Goal: Task Accomplishment & Management: Use online tool/utility

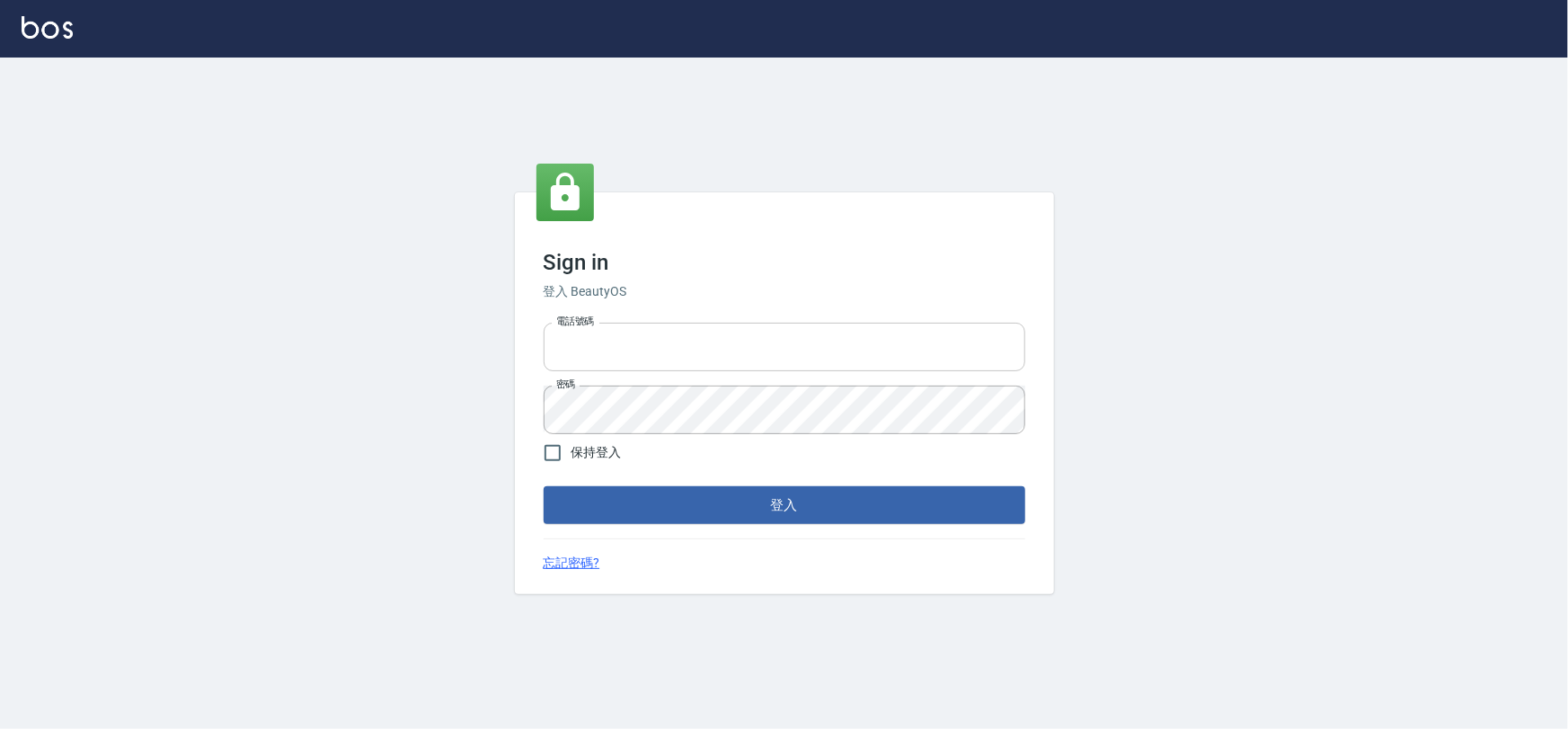
type input "0978831233"
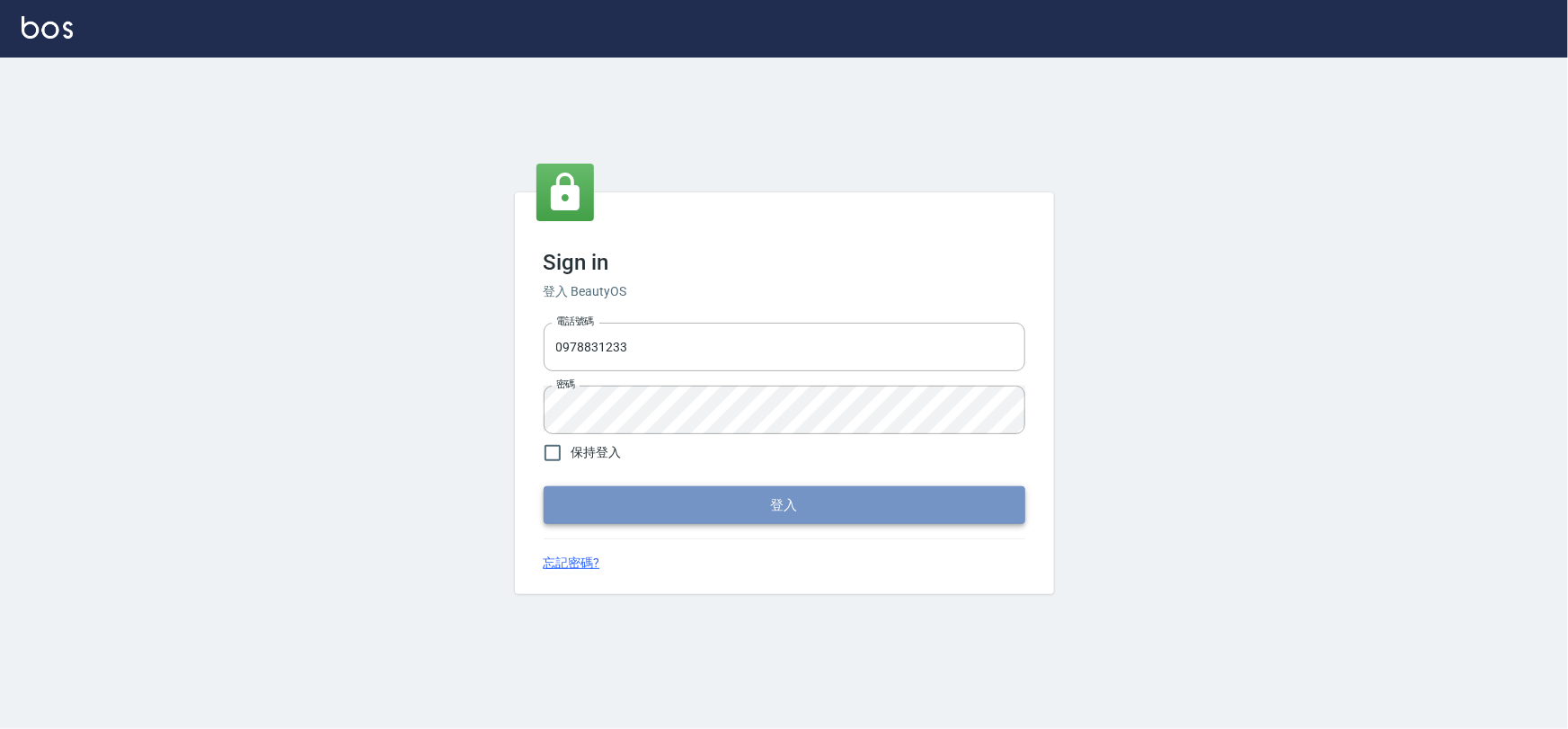
click at [707, 512] on button "登入" at bounding box center [784, 505] width 481 height 38
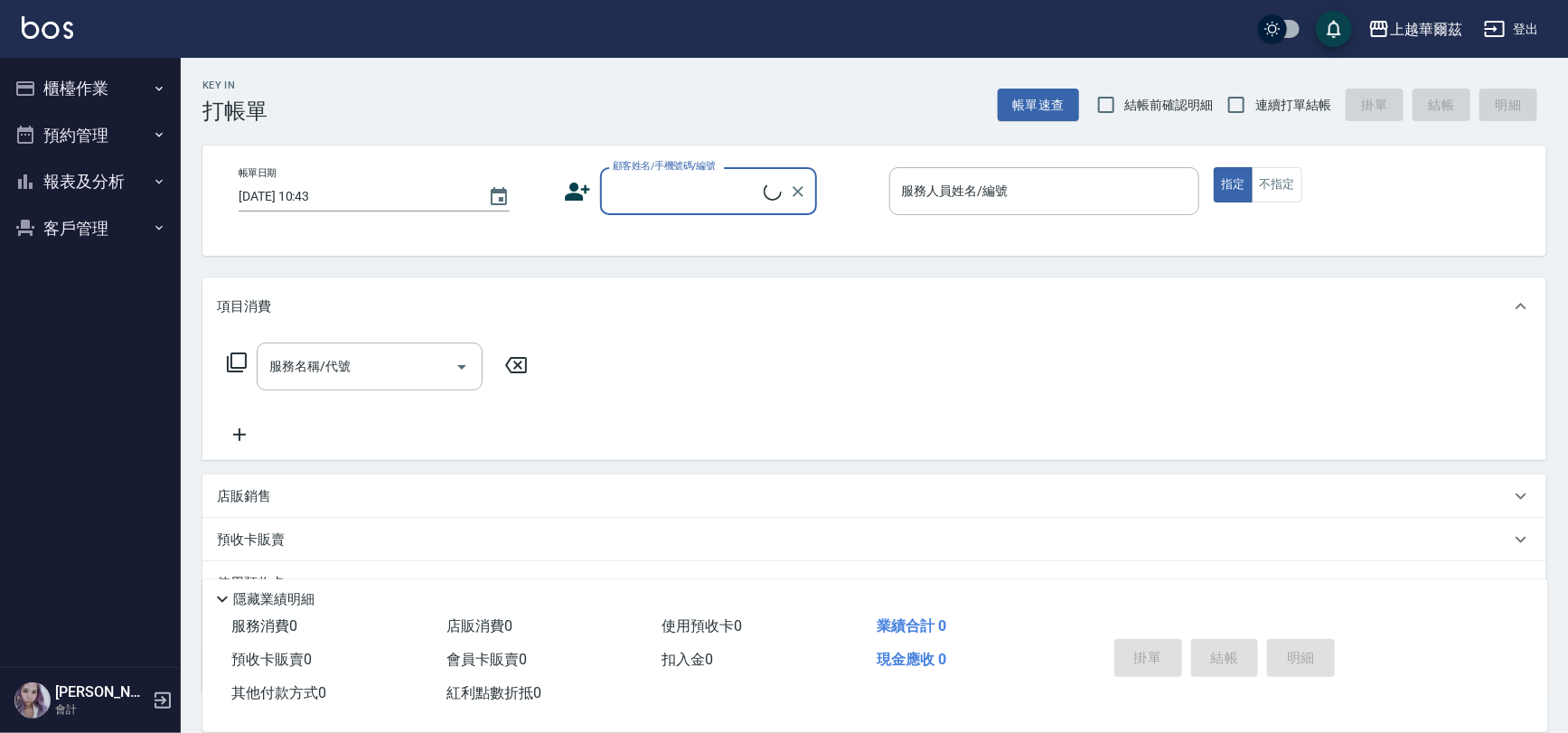
click at [65, 183] on button "報表及分析" at bounding box center [90, 181] width 166 height 47
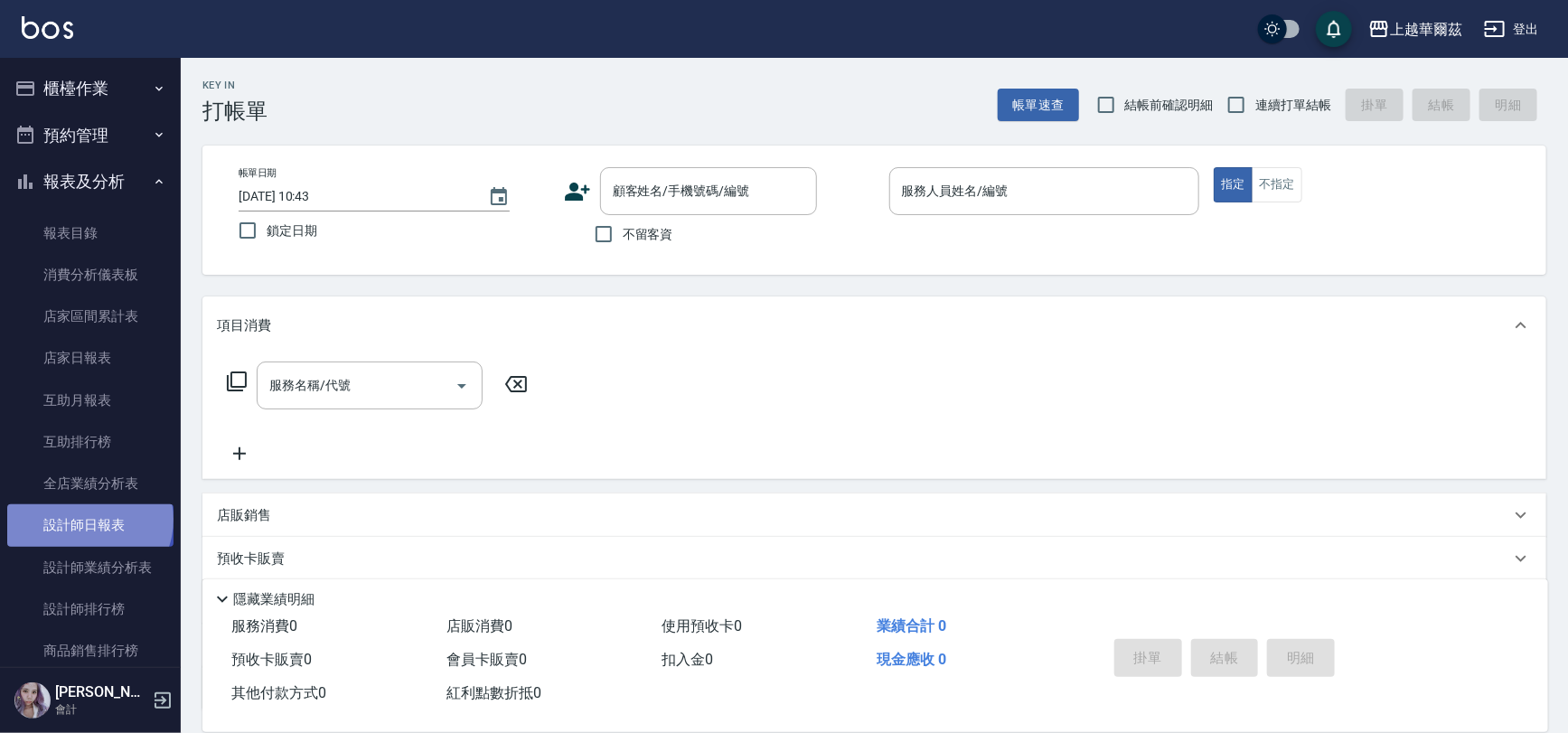
click at [88, 520] on link "設計師日報表" at bounding box center [90, 525] width 166 height 42
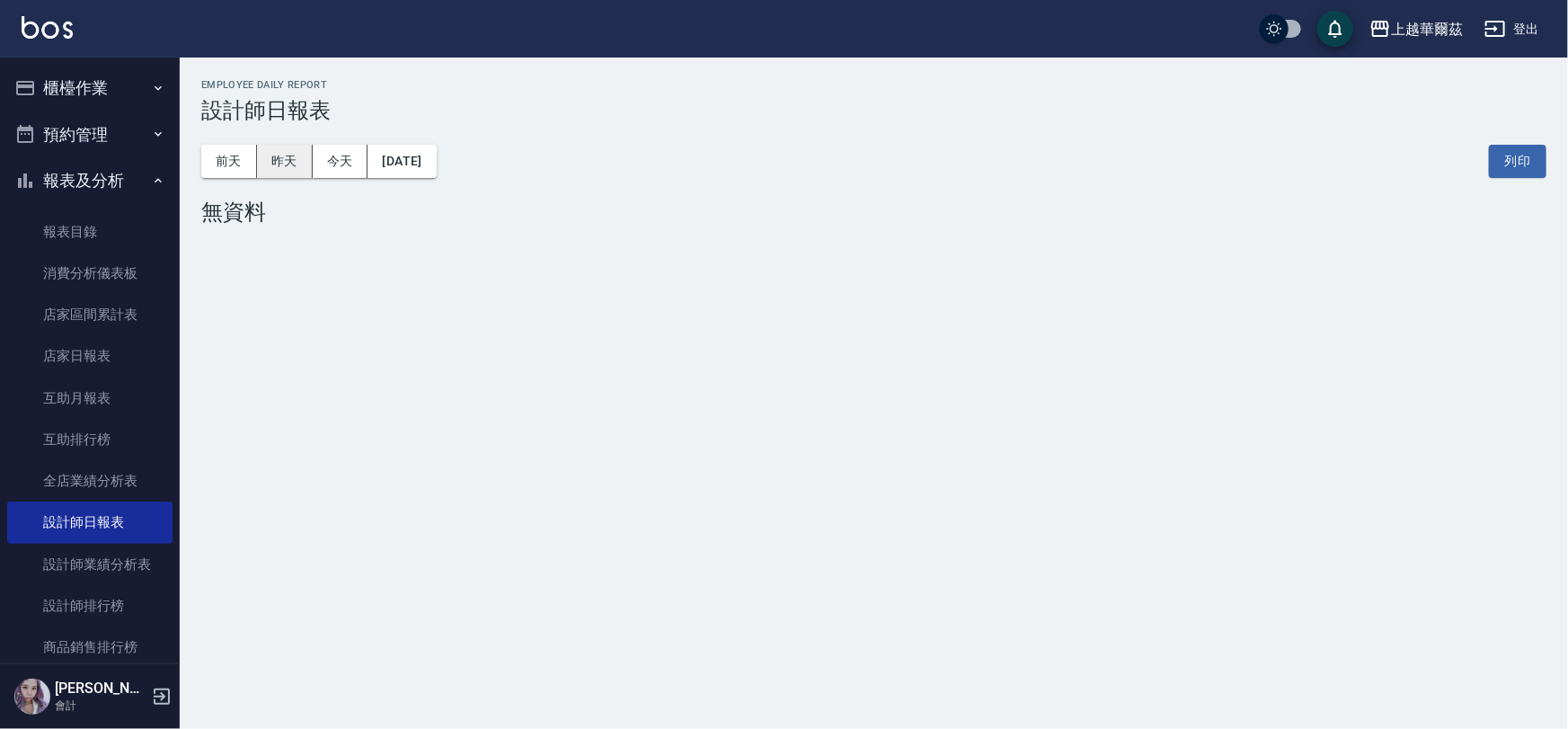
click at [293, 157] on button "昨天" at bounding box center [285, 161] width 56 height 34
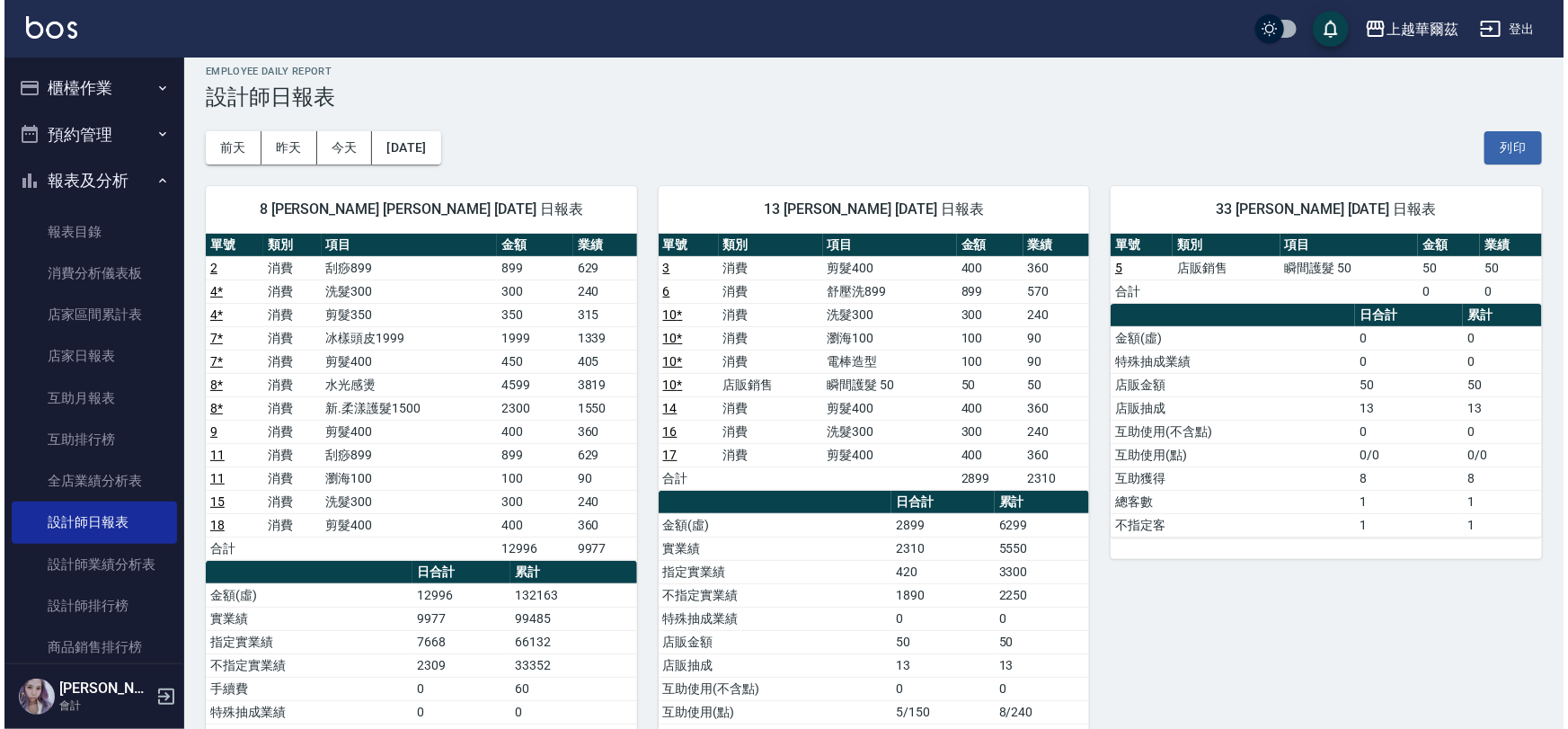
scroll to position [11, 0]
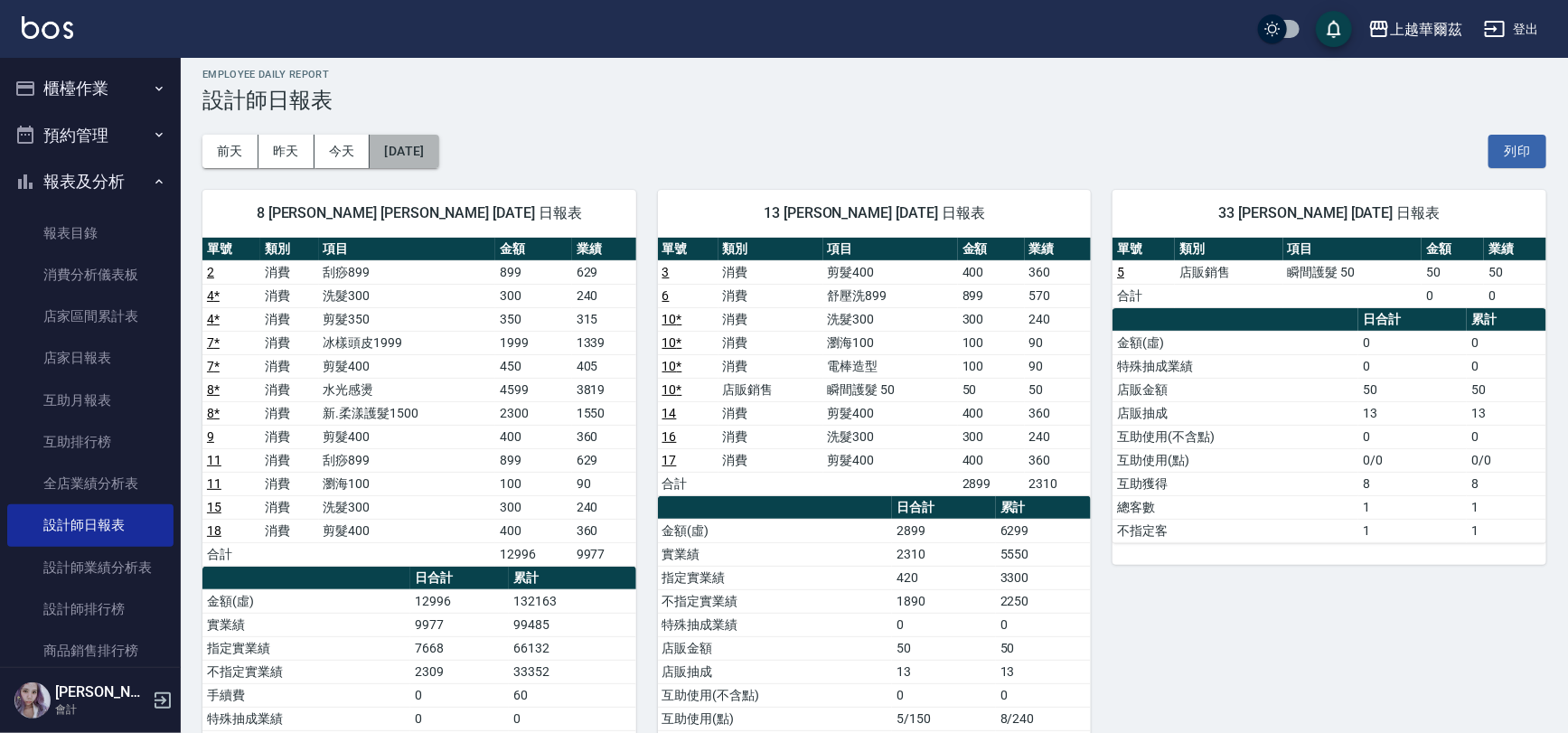
click at [412, 136] on button "[DATE]" at bounding box center [404, 151] width 69 height 34
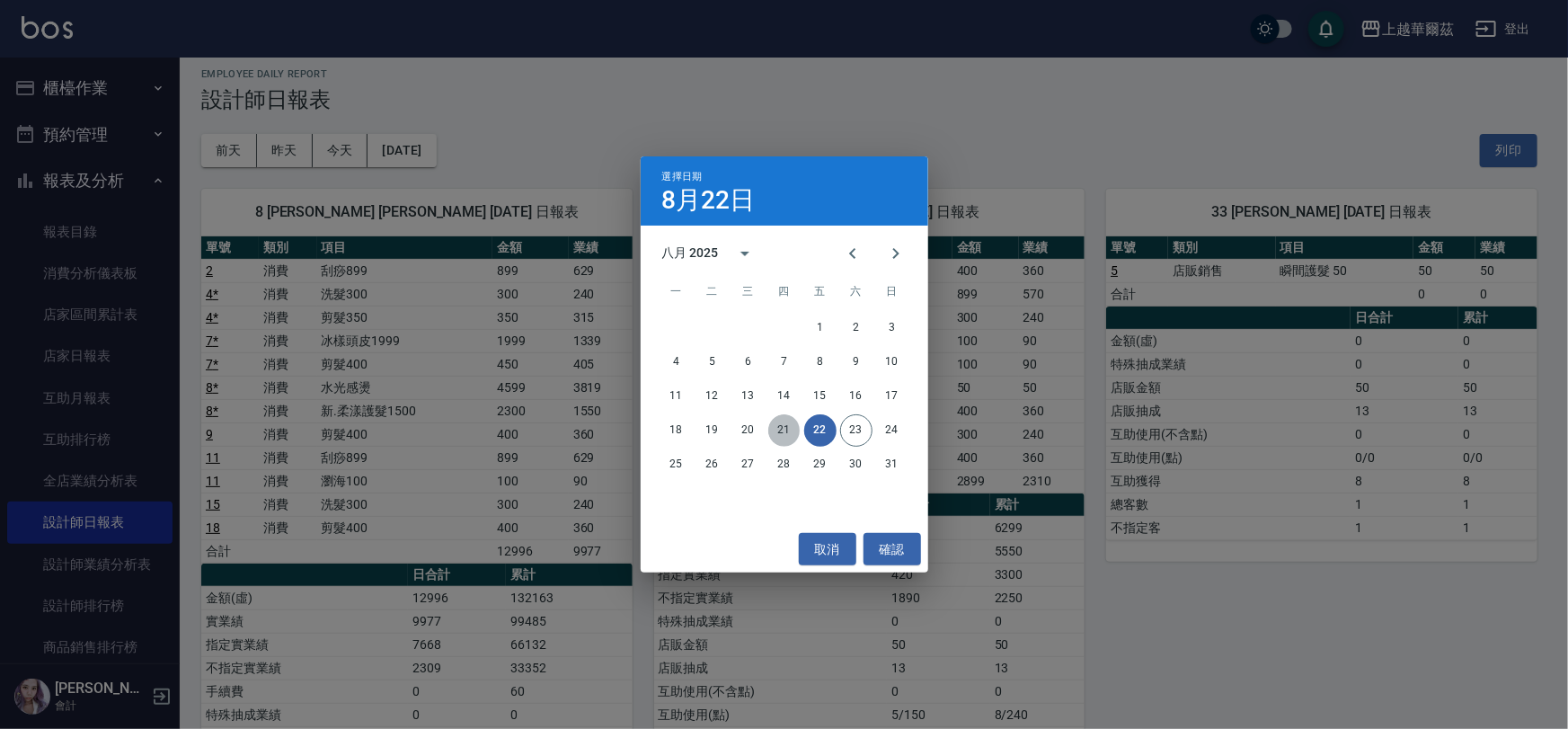
click at [779, 425] on button "21" at bounding box center [784, 430] width 33 height 33
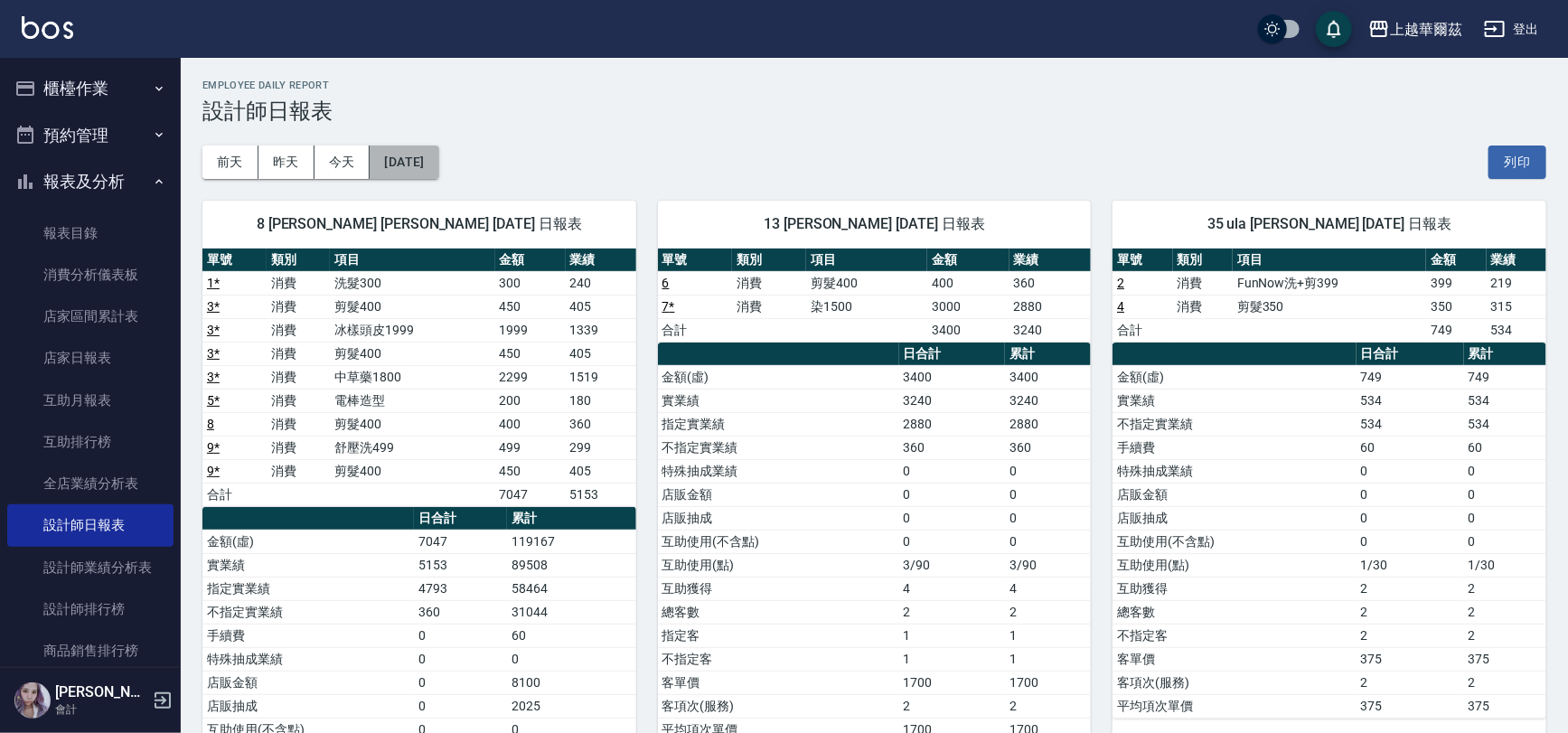
click at [406, 159] on button "[DATE]" at bounding box center [404, 162] width 69 height 34
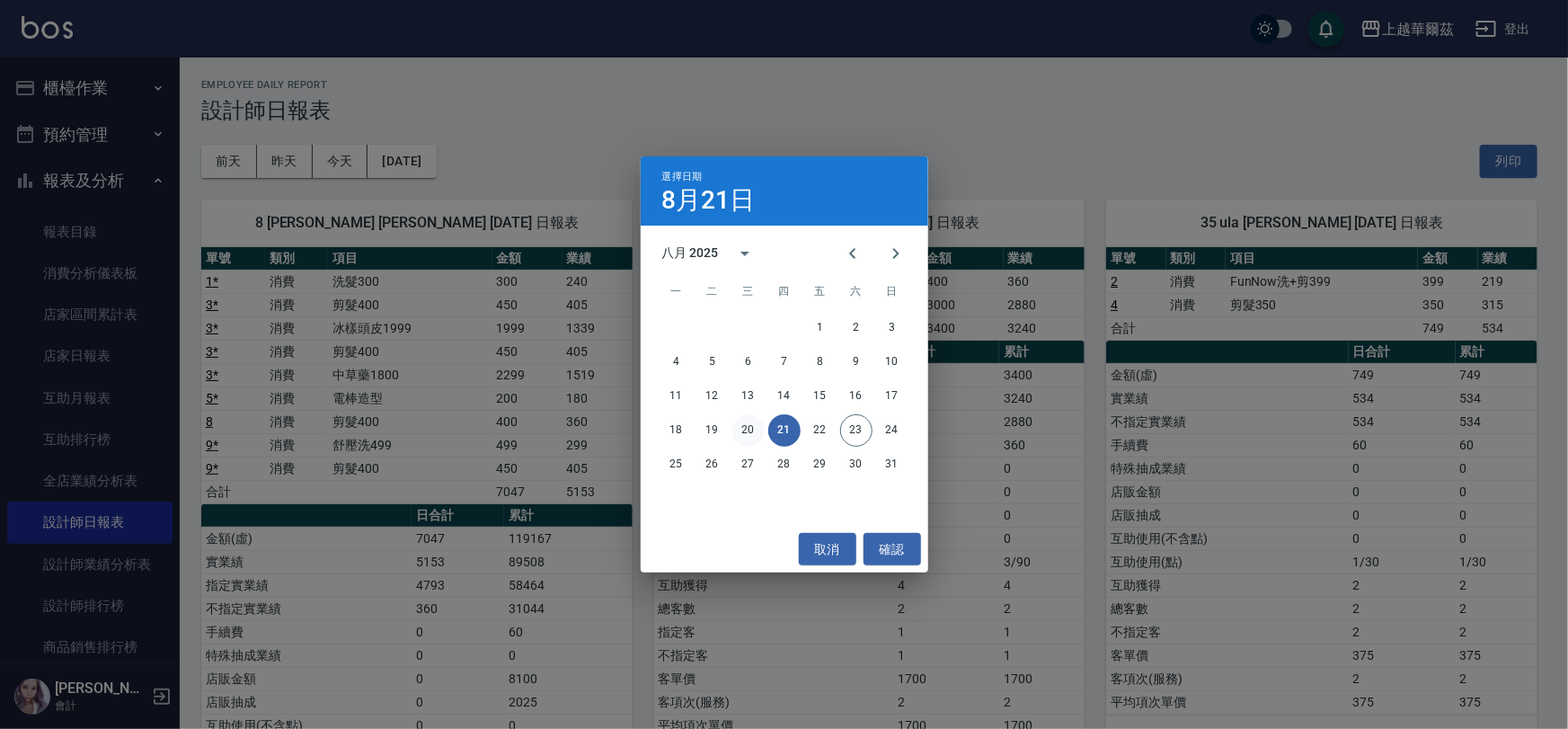
click at [745, 430] on button "20" at bounding box center [749, 430] width 33 height 33
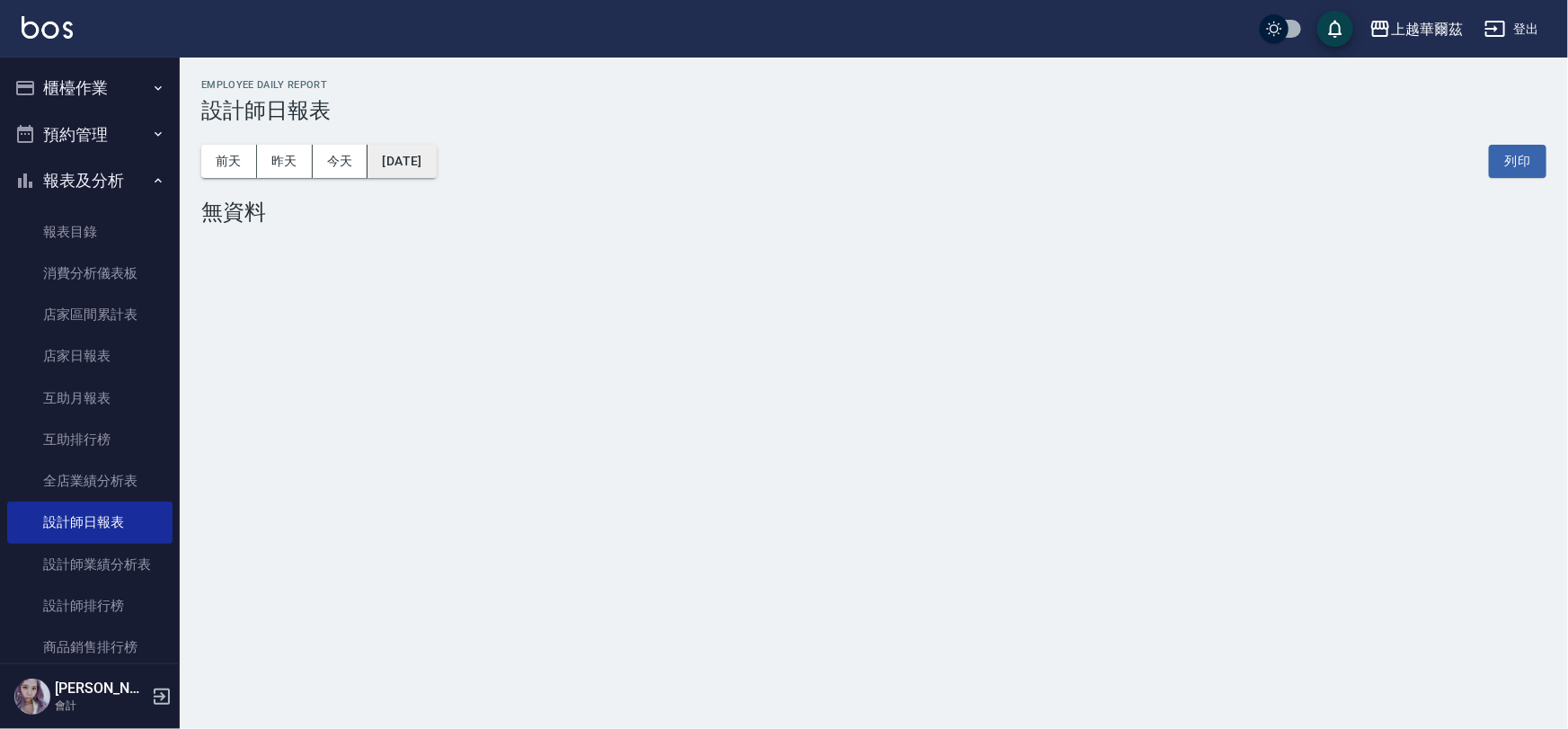
click at [401, 153] on button "[DATE]" at bounding box center [401, 161] width 68 height 34
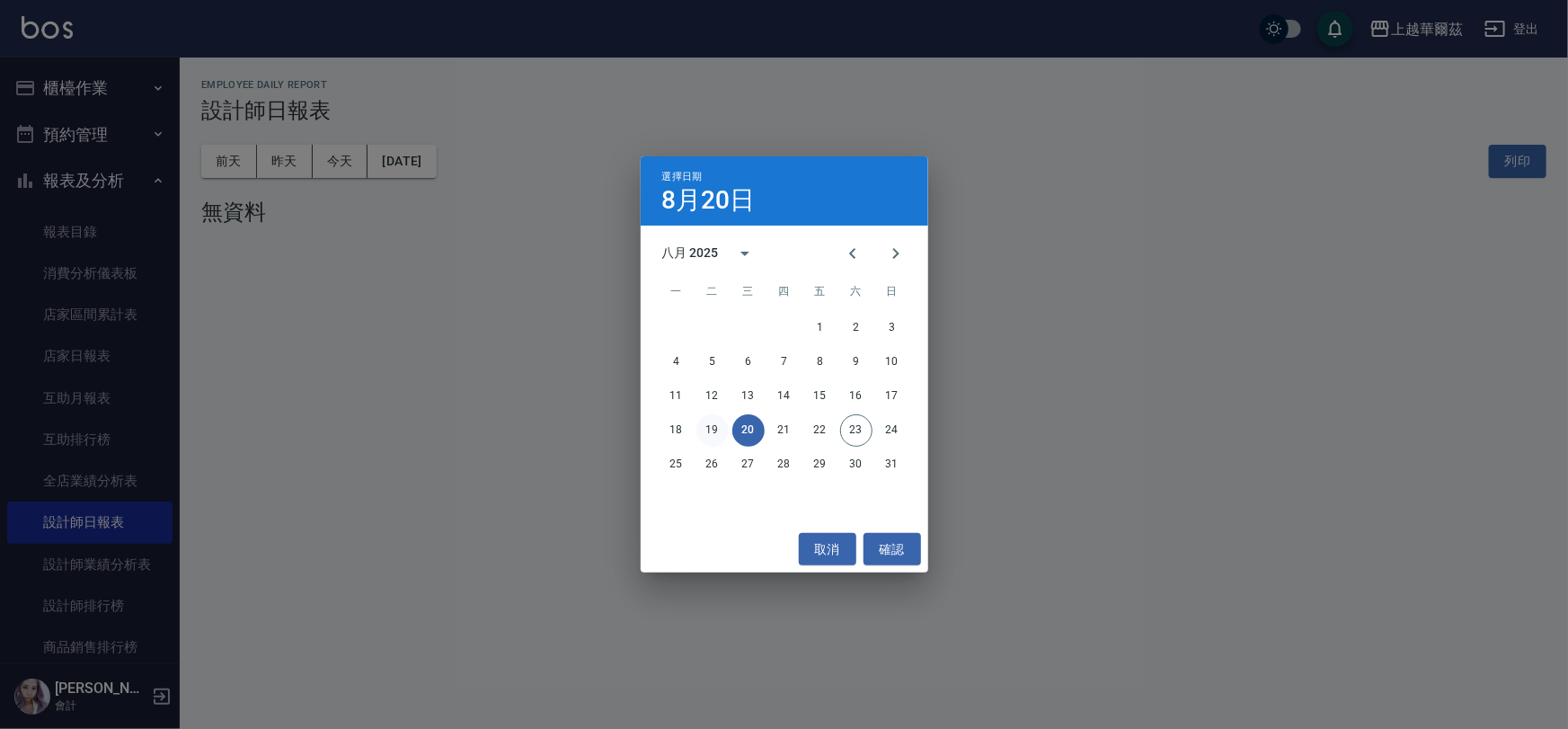
click at [710, 437] on button "19" at bounding box center [713, 430] width 33 height 33
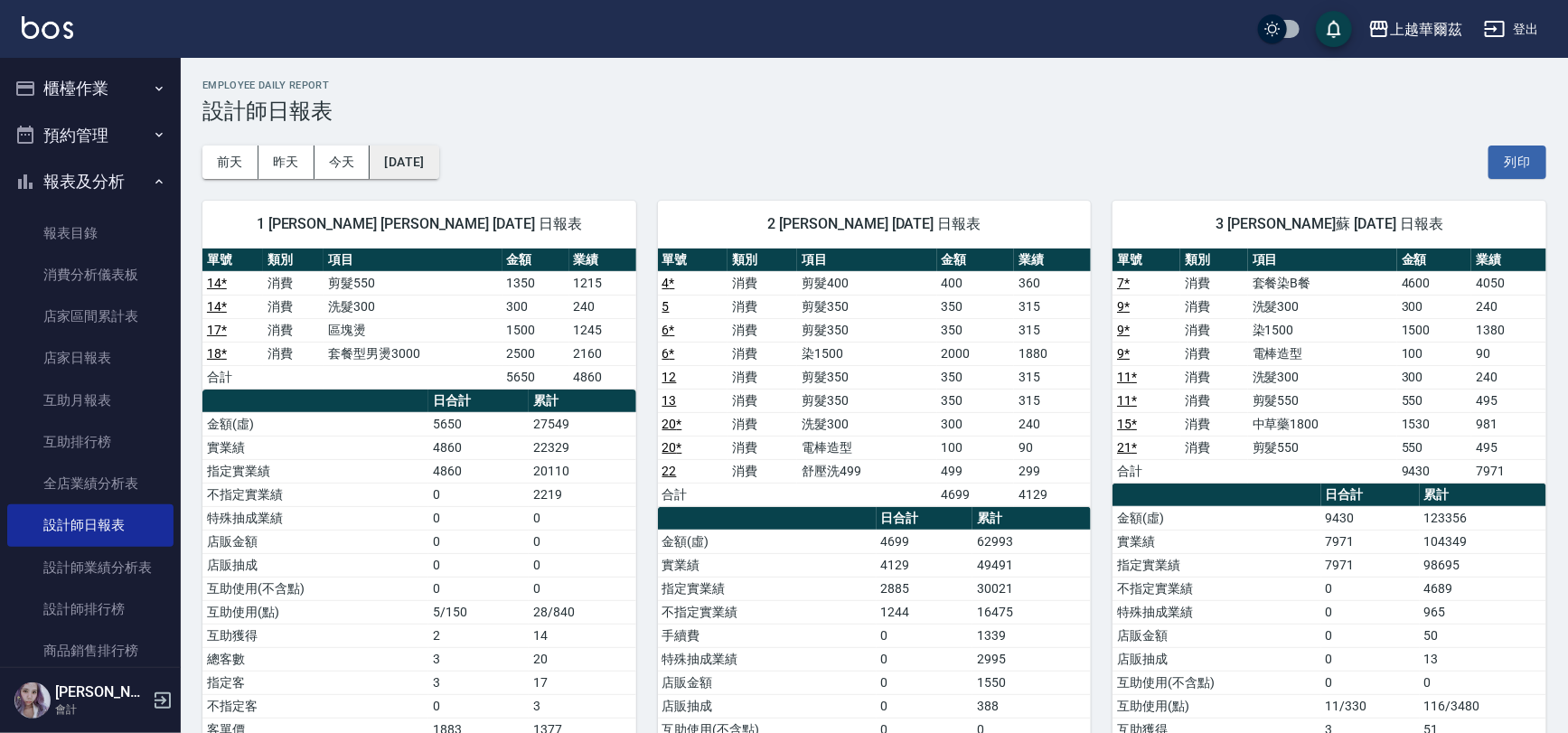
click at [438, 147] on button "[DATE]" at bounding box center [404, 162] width 69 height 34
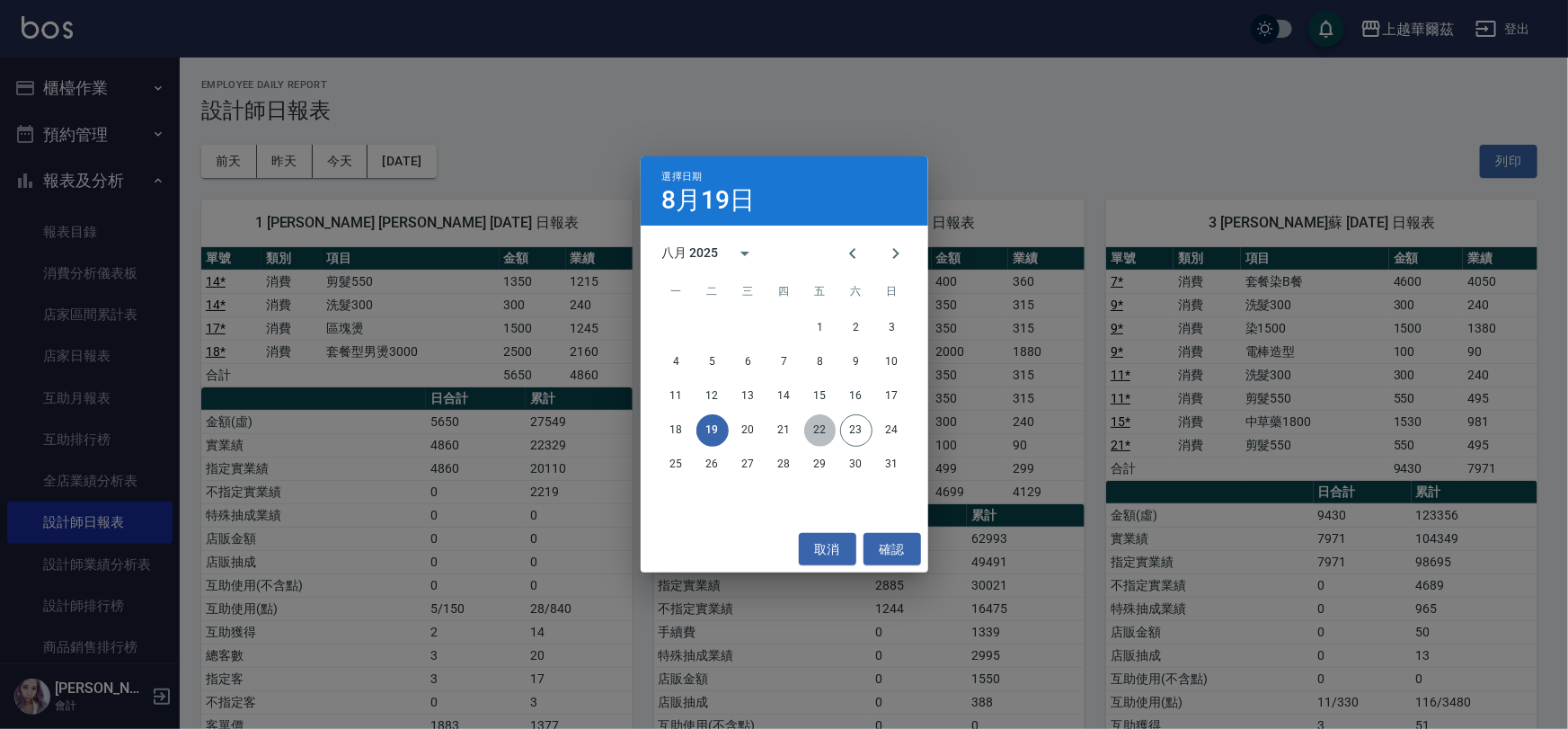
click at [824, 431] on button "22" at bounding box center [821, 430] width 33 height 33
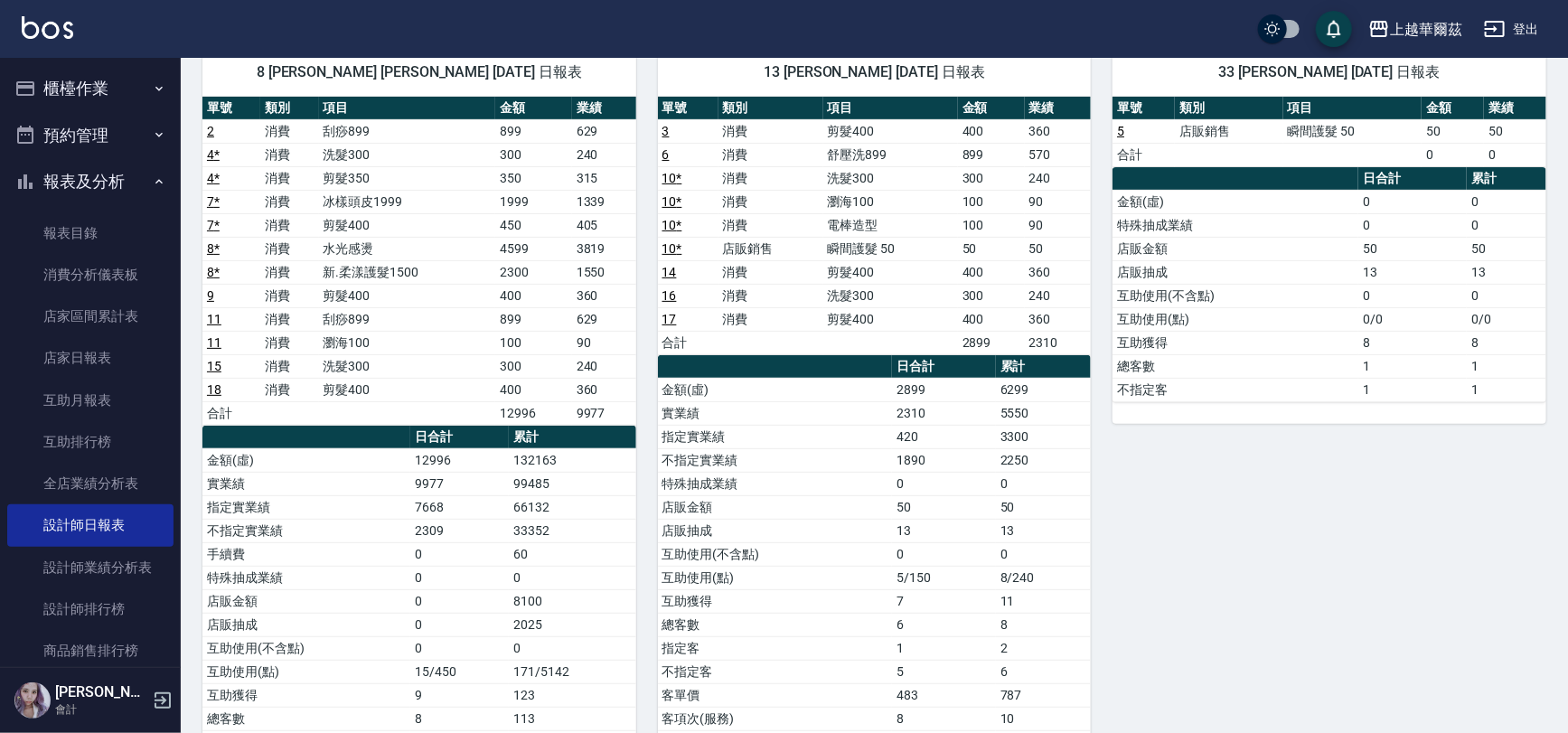
scroll to position [158, 0]
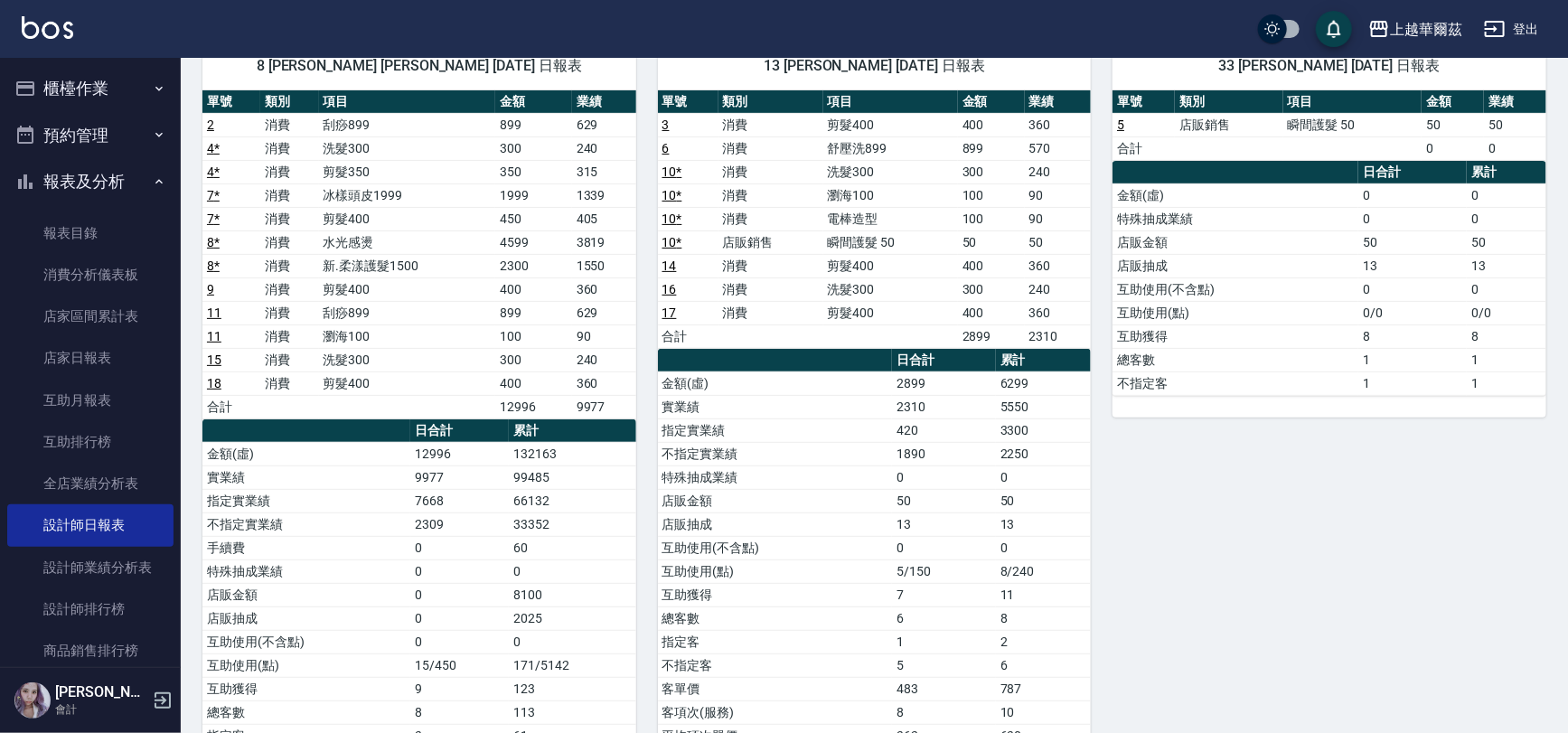
click at [1567, 227] on div "上越華爾茲 [DATE] 設計師日報表 列印時間： [DATE][PHONE_NUMBER]:44 Employee Daily Report 設計師日報表 …" at bounding box center [874, 744] width 1387 height 1689
drag, startPoint x: 1567, startPoint y: 227, endPoint x: 1562, endPoint y: 173, distance: 54.2
click at [1562, 173] on div "上越華爾茲 [DATE] 設計師日報表 列印時間： [DATE][PHONE_NUMBER]:44 Employee Daily Report 設計師日報表 …" at bounding box center [874, 744] width 1387 height 1689
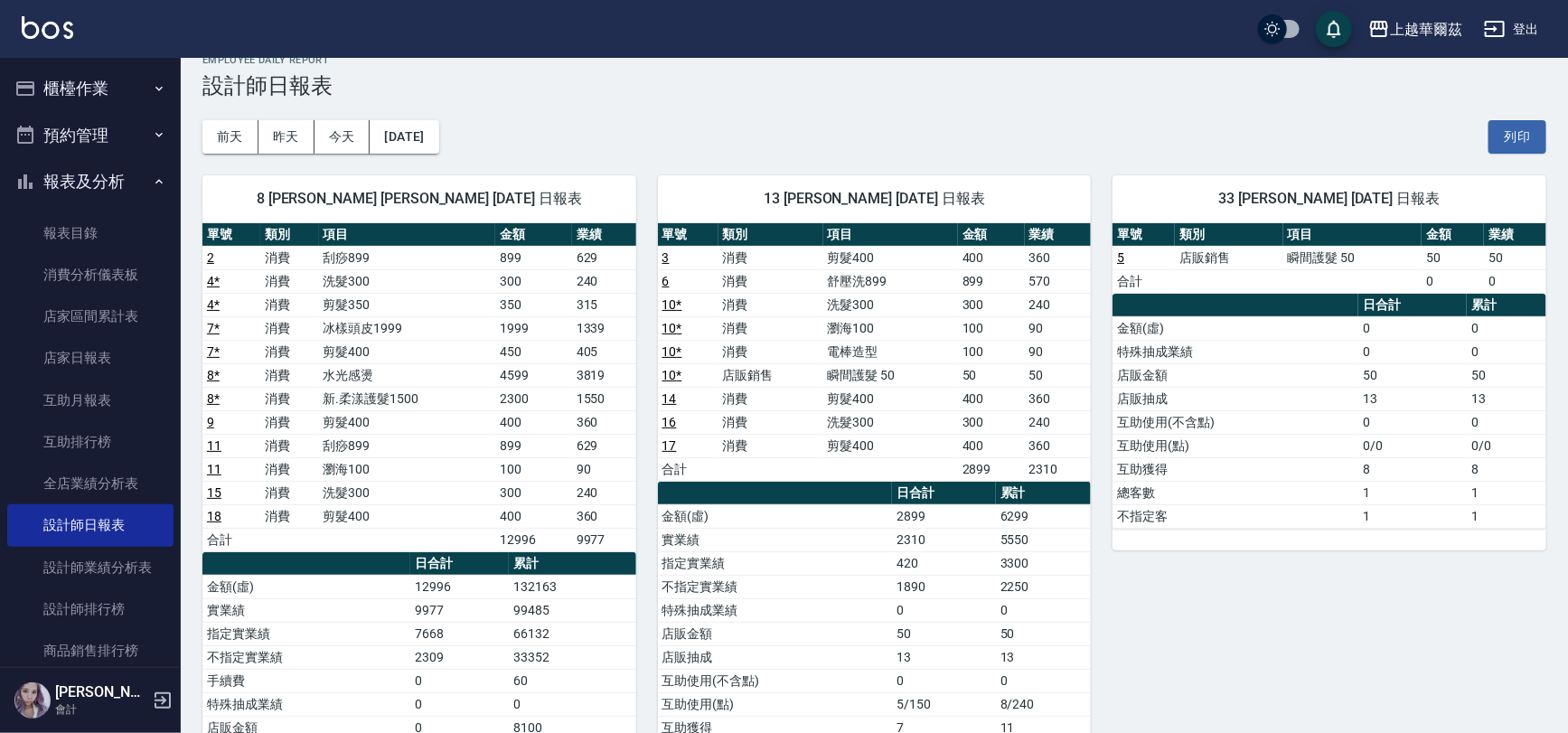
scroll to position [0, 0]
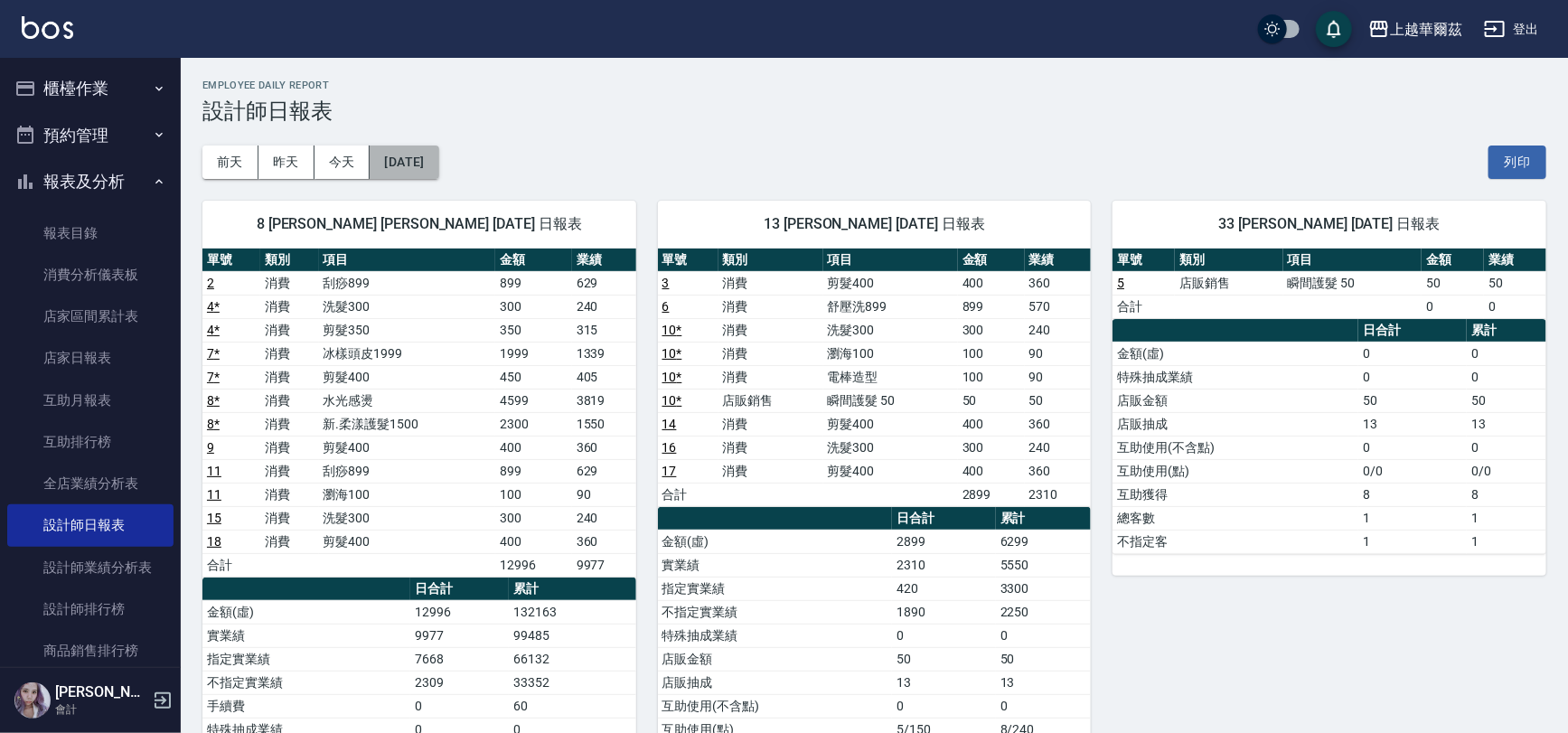
click at [418, 155] on button "[DATE]" at bounding box center [404, 162] width 69 height 34
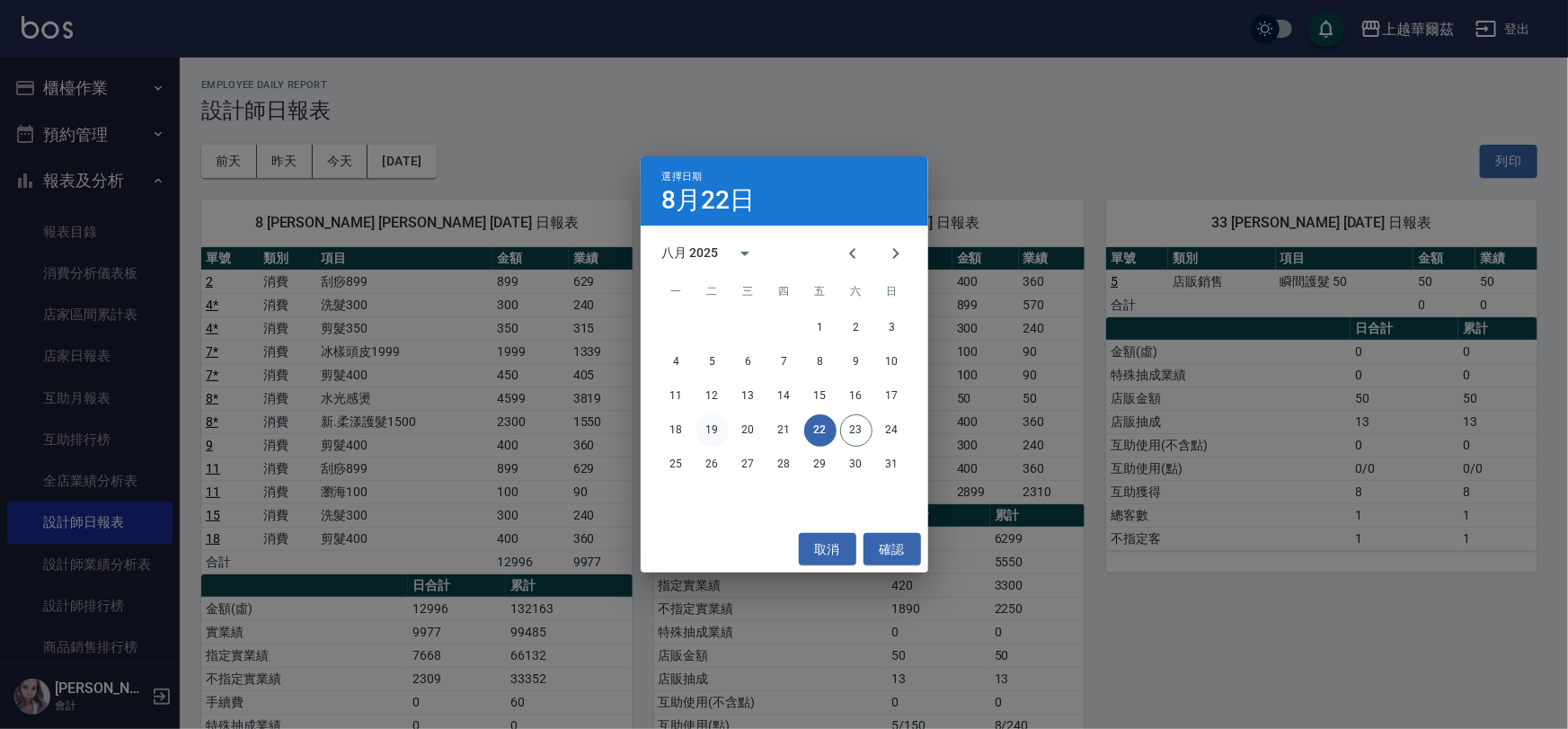
click at [724, 430] on button "19" at bounding box center [713, 430] width 33 height 33
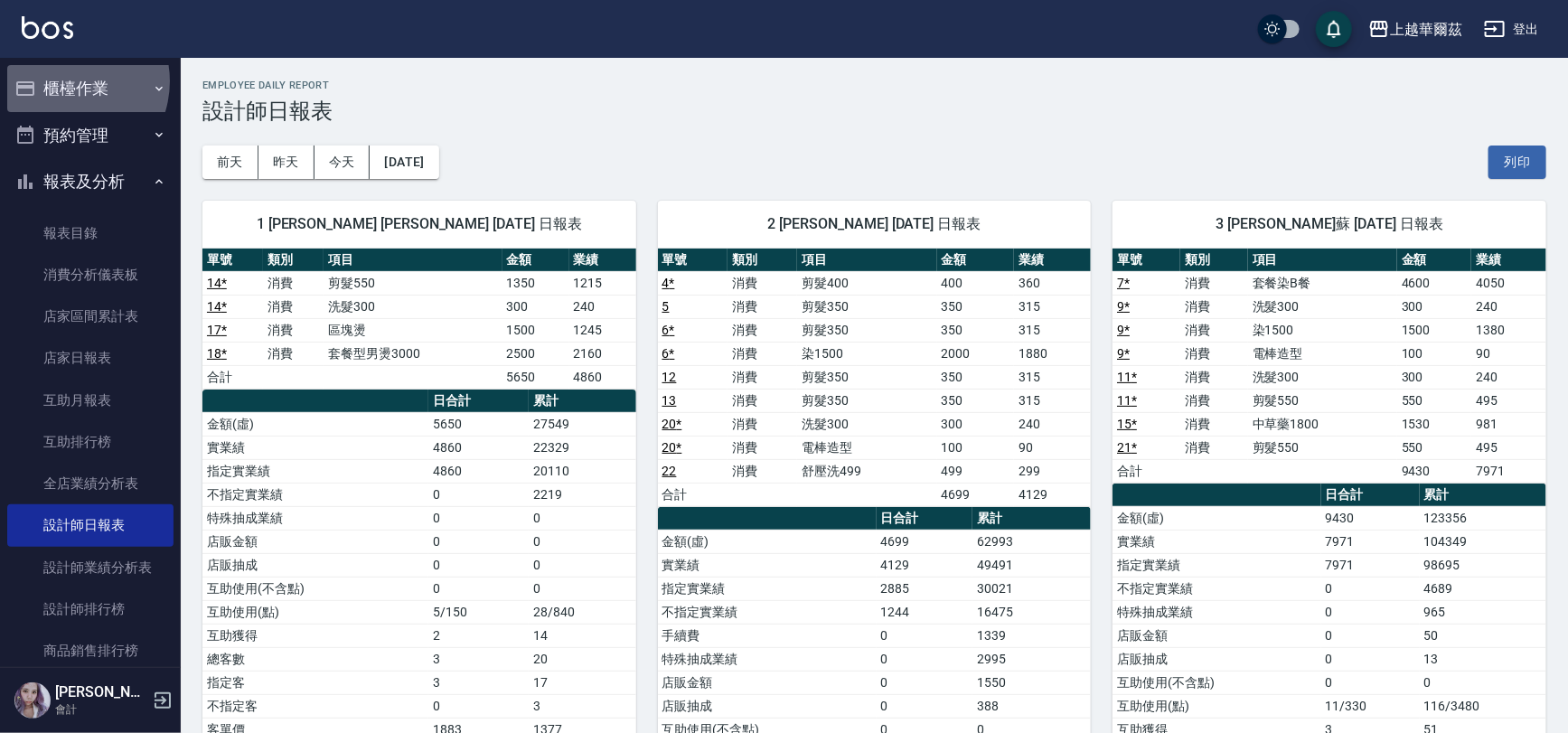
click at [65, 81] on button "櫃檯作業" at bounding box center [90, 88] width 166 height 47
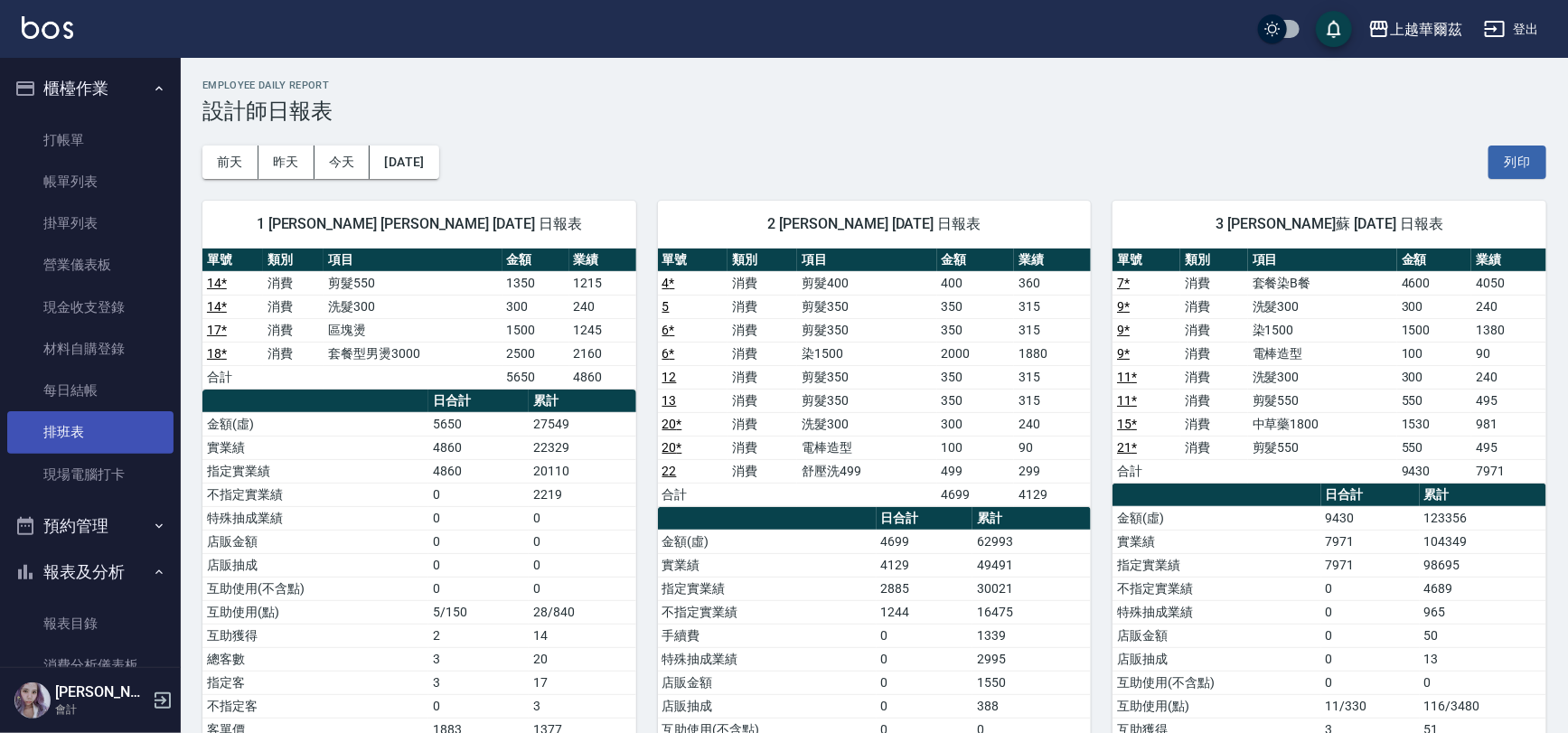
click at [73, 430] on link "排班表" at bounding box center [90, 432] width 166 height 42
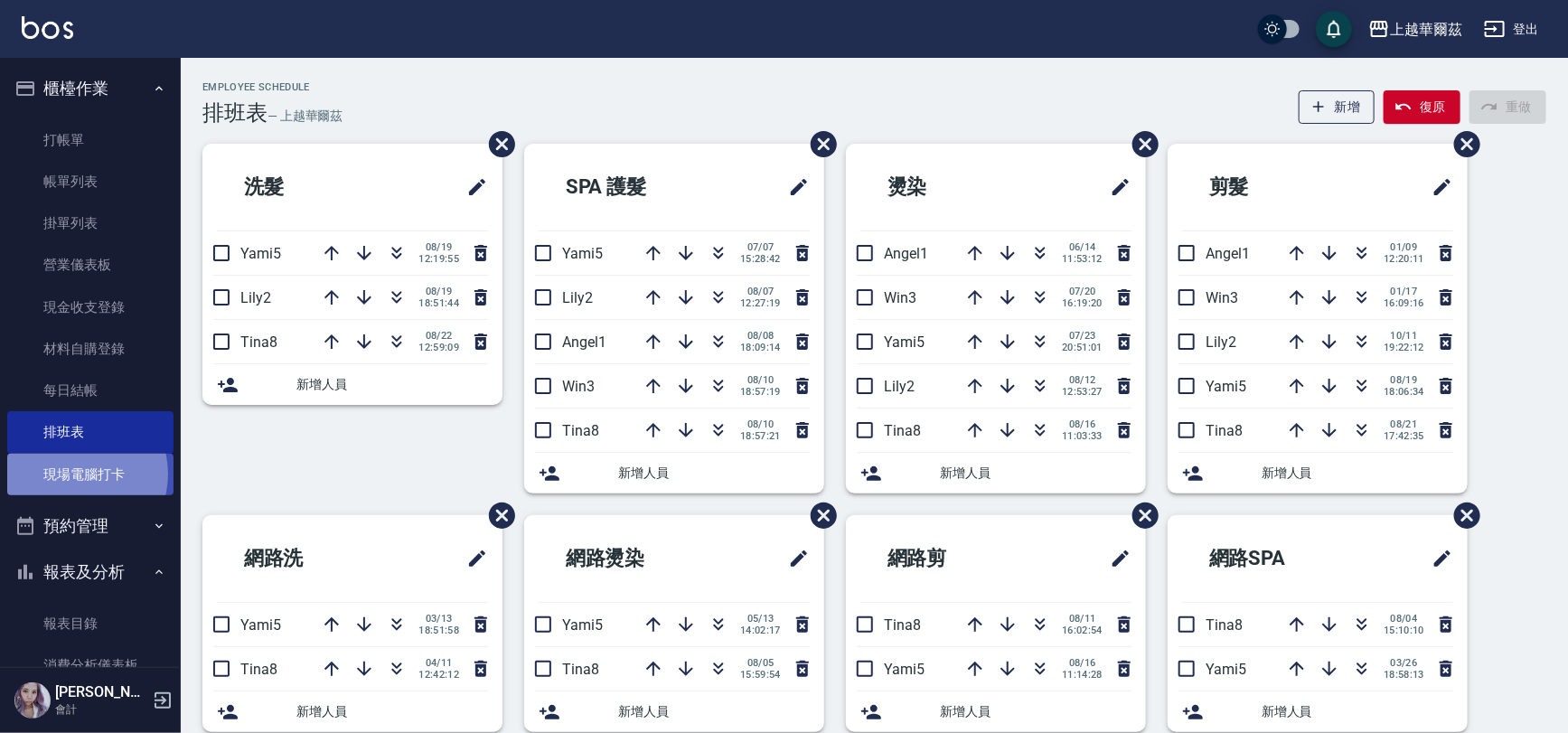
click at [74, 473] on link "現場電腦打卡" at bounding box center [90, 474] width 166 height 42
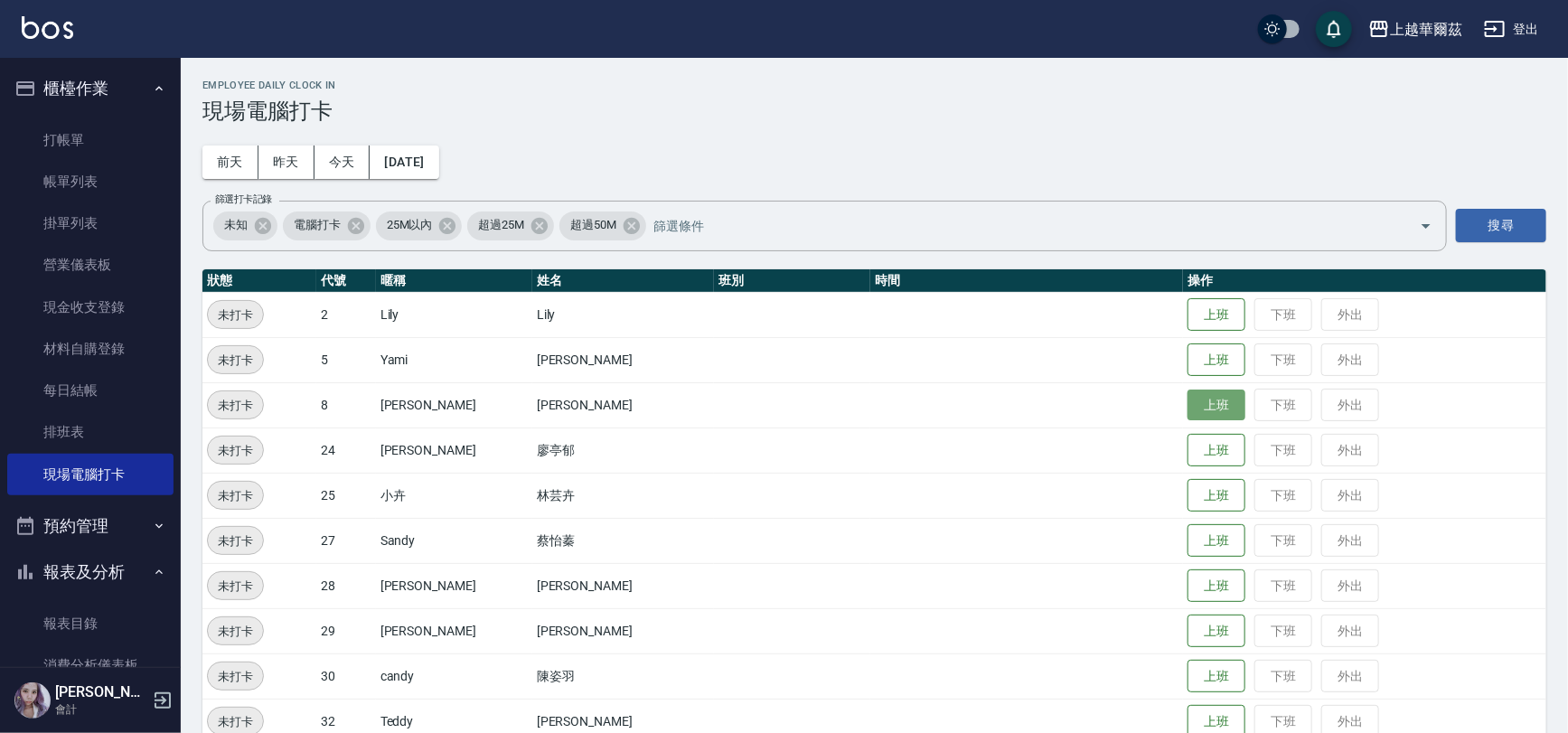
click at [1192, 410] on button "上班" at bounding box center [1217, 405] width 58 height 32
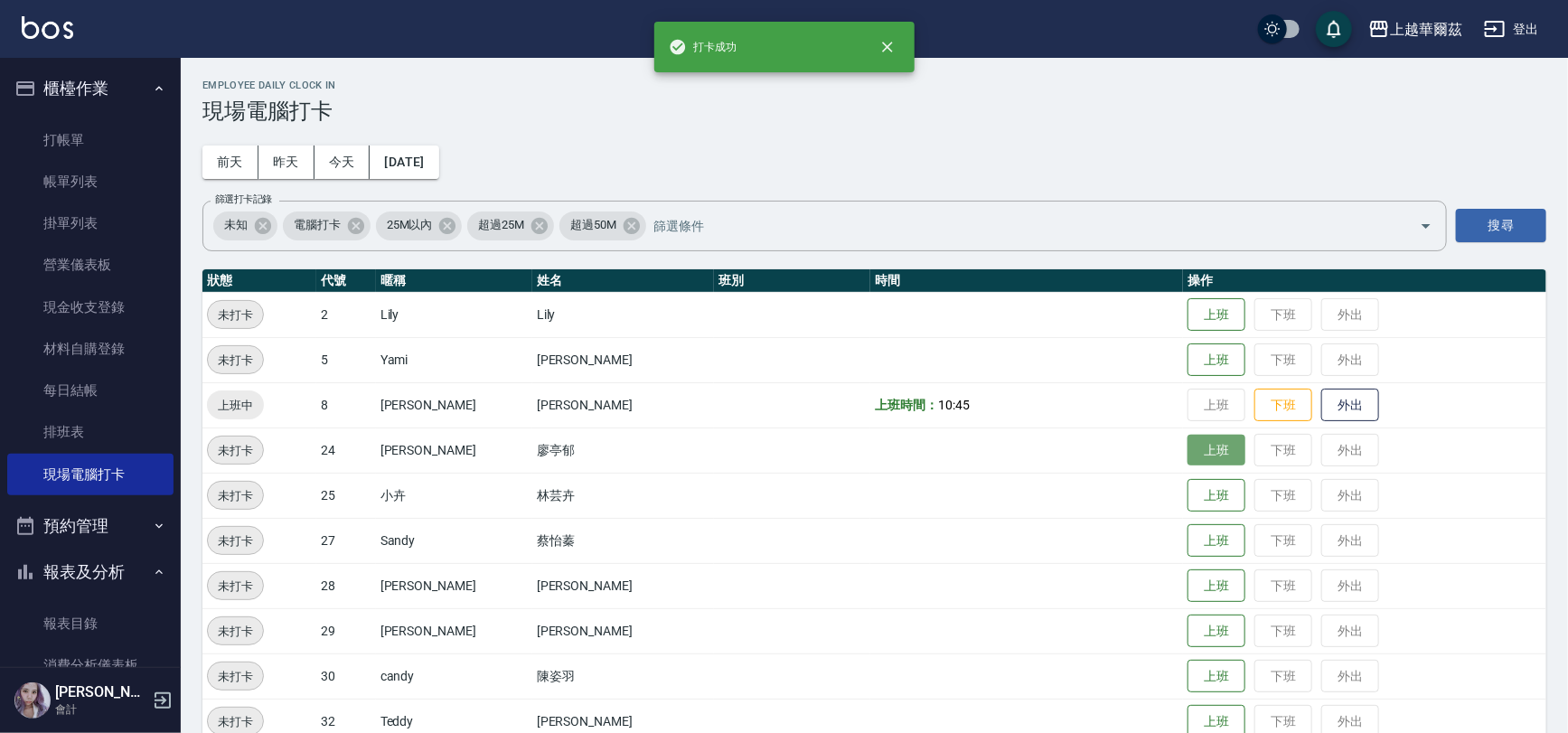
click at [1188, 448] on button "上班" at bounding box center [1217, 450] width 58 height 32
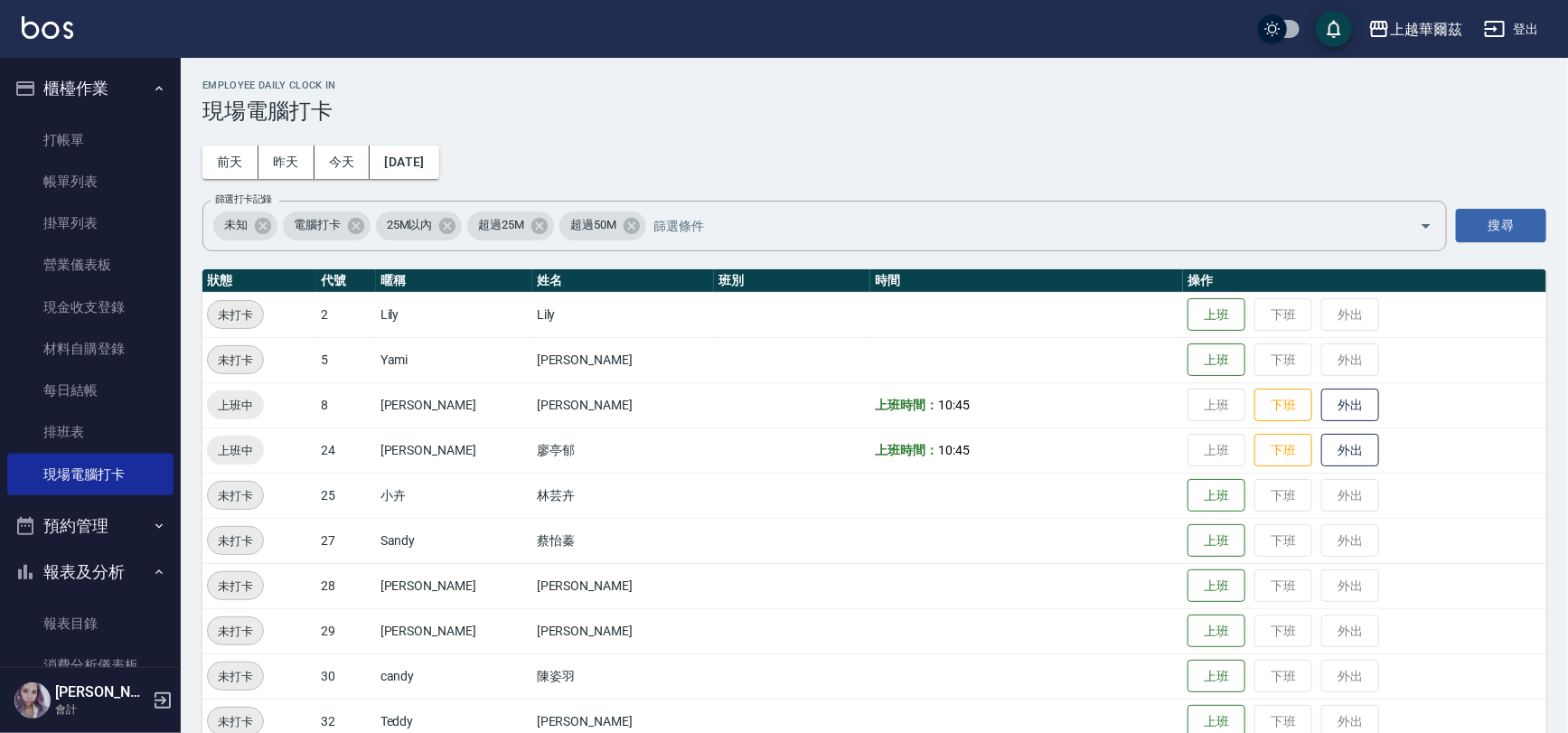
click at [1183, 294] on td "上班 下班 外出" at bounding box center [1364, 315] width 363 height 46
click at [1188, 310] on button "上班" at bounding box center [1217, 315] width 58 height 32
click at [1188, 542] on button "上班" at bounding box center [1217, 540] width 58 height 32
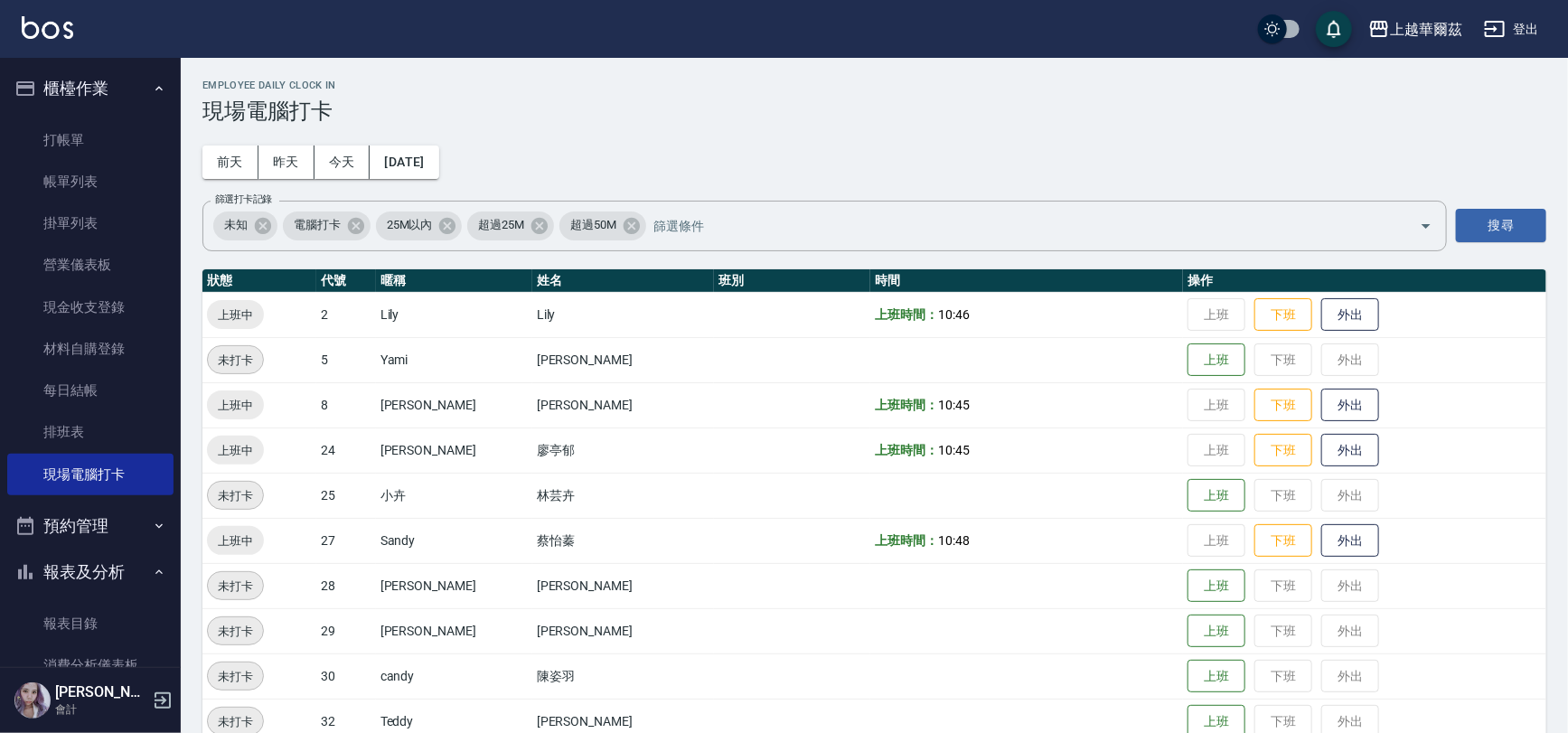
scroll to position [534, 0]
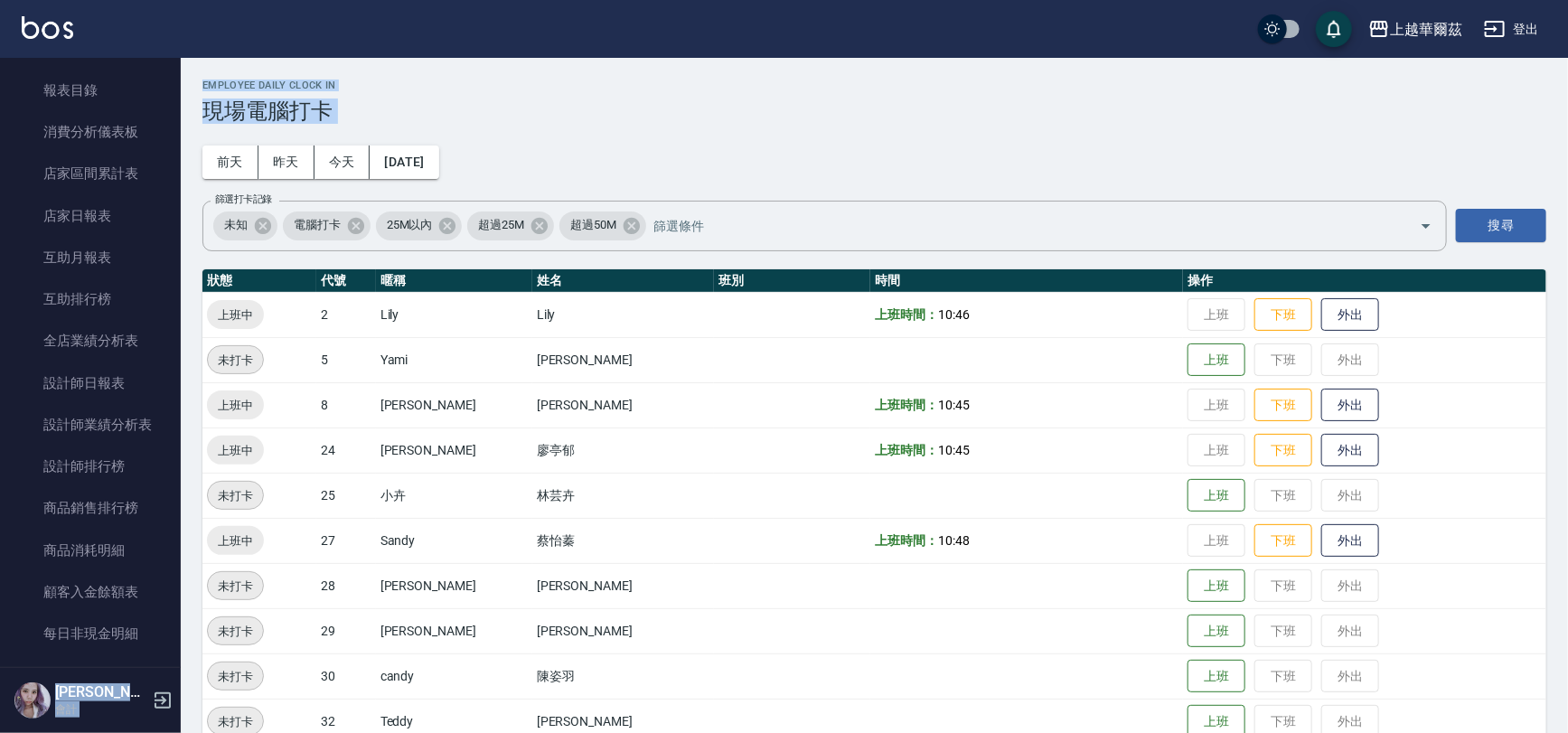
drag, startPoint x: 169, startPoint y: 341, endPoint x: 194, endPoint y: 232, distance: 111.8
click at [194, 232] on div "上越華爾茲 登出 櫃檯作業 打帳單 帳單列表 掛單列表 營業儀表板 現金收支登錄 材料自購登錄 每日結帳 排班表 現場電腦打卡 預約管理 預約管理 單日預約紀…" at bounding box center [784, 451] width 1568 height 902
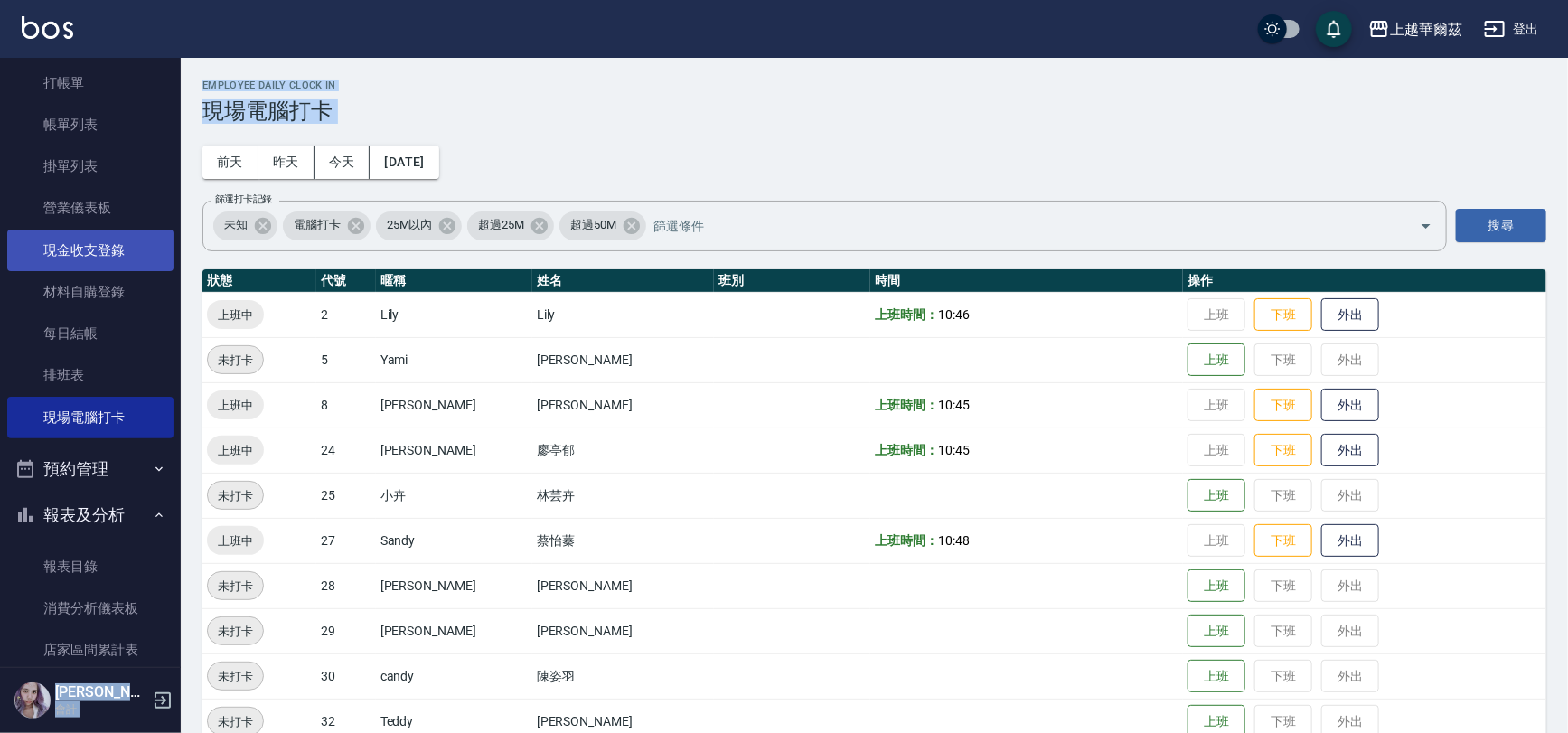
scroll to position [24, 0]
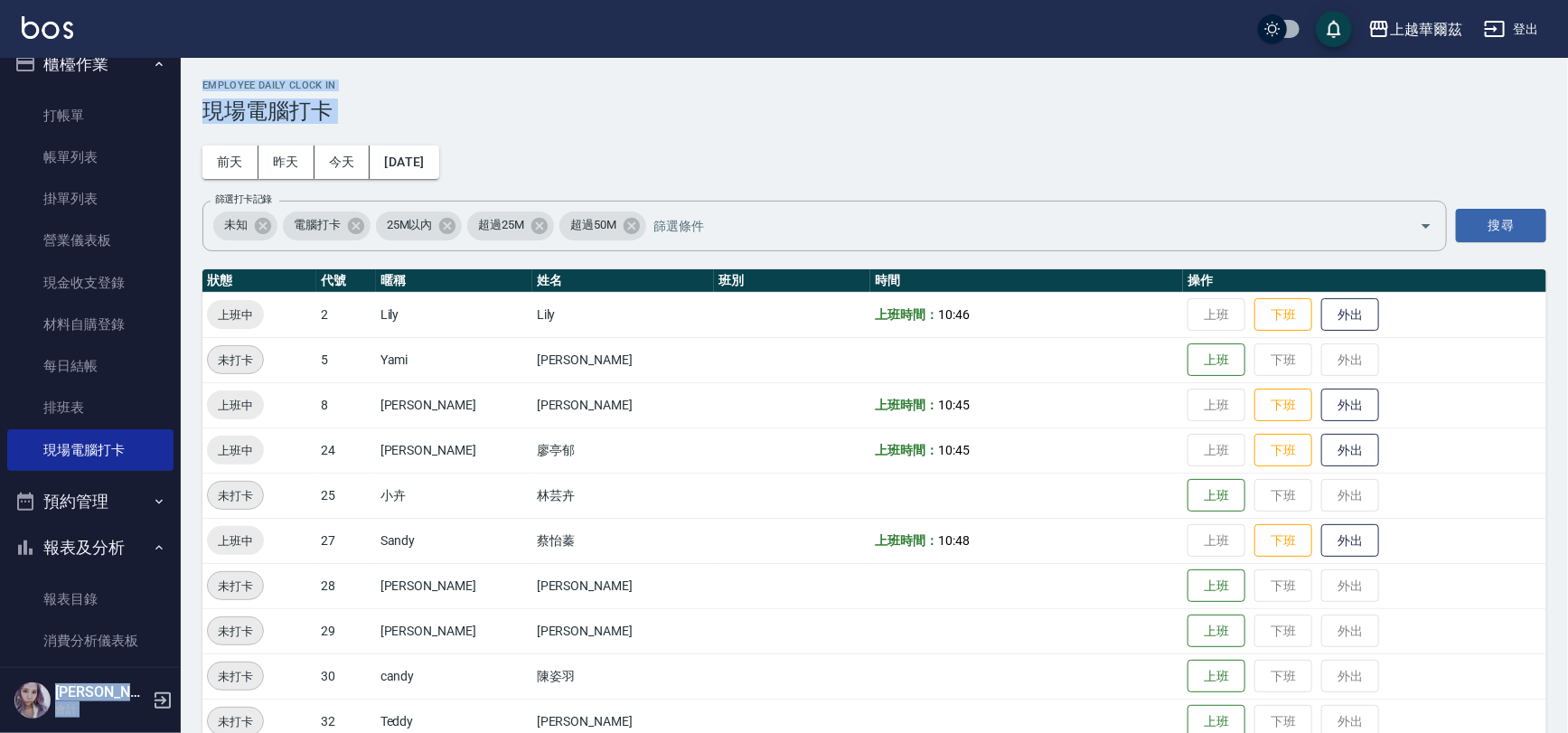
click at [59, 406] on link "排班表" at bounding box center [90, 408] width 166 height 42
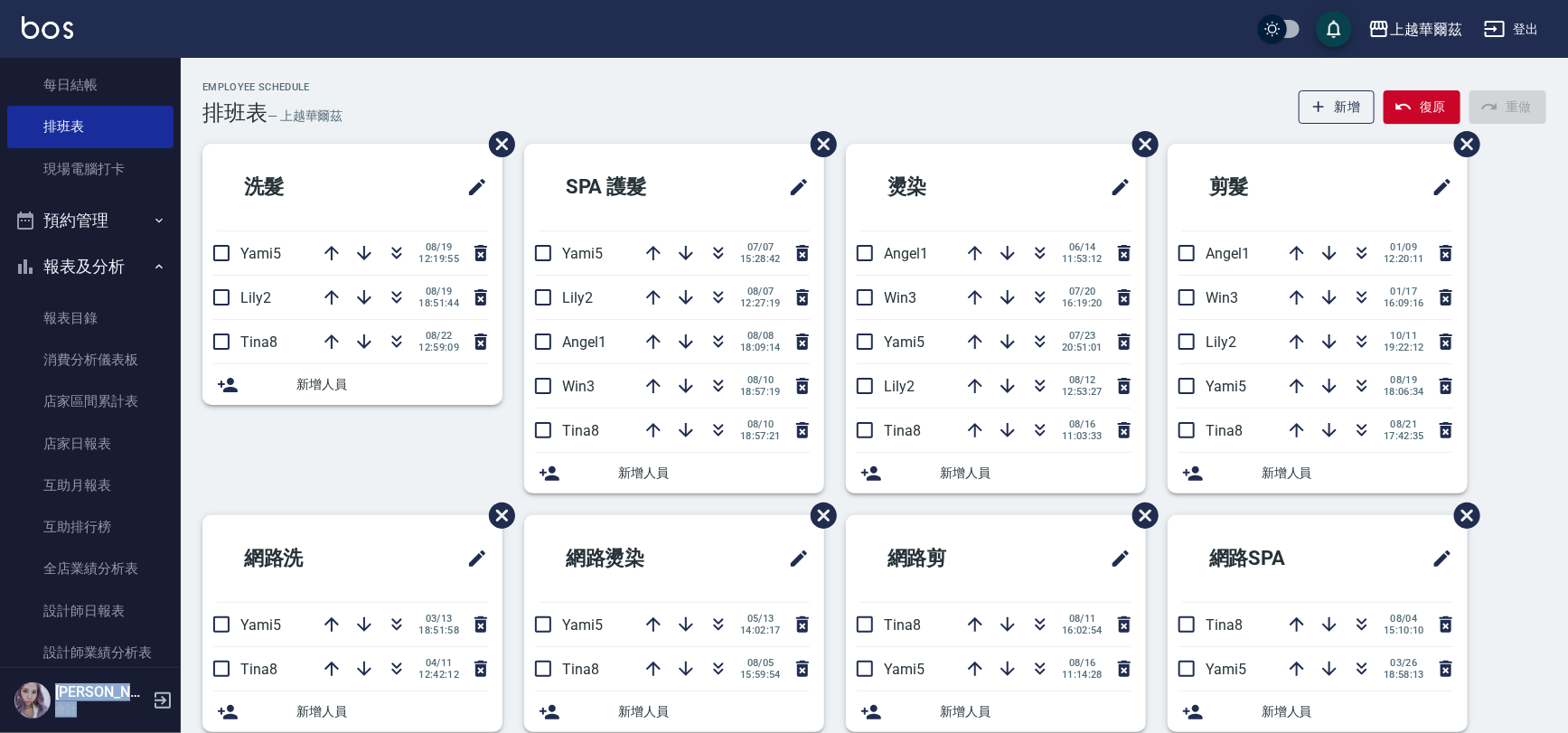
scroll to position [282, 0]
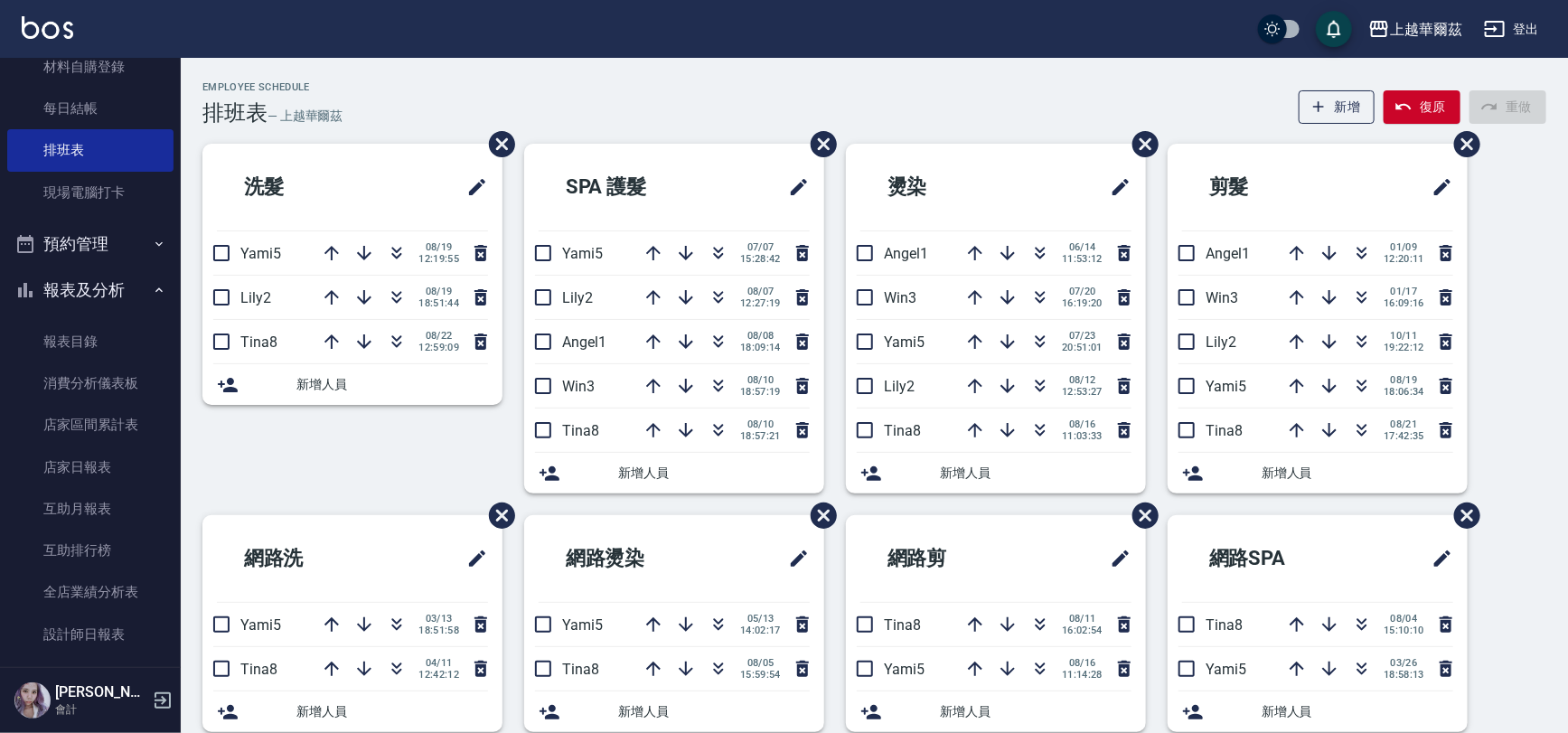
drag, startPoint x: 170, startPoint y: 349, endPoint x: 177, endPoint y: 314, distance: 35.7
click at [177, 314] on nav "櫃檯作業 打帳單 帳單列表 掛單列表 營業儀表板 現金收支登錄 材料自購登錄 每日結帳 排班表 現場電腦打卡 預約管理 預約管理 單日預約紀錄 單週預約紀錄 …" at bounding box center [90, 362] width 181 height 609
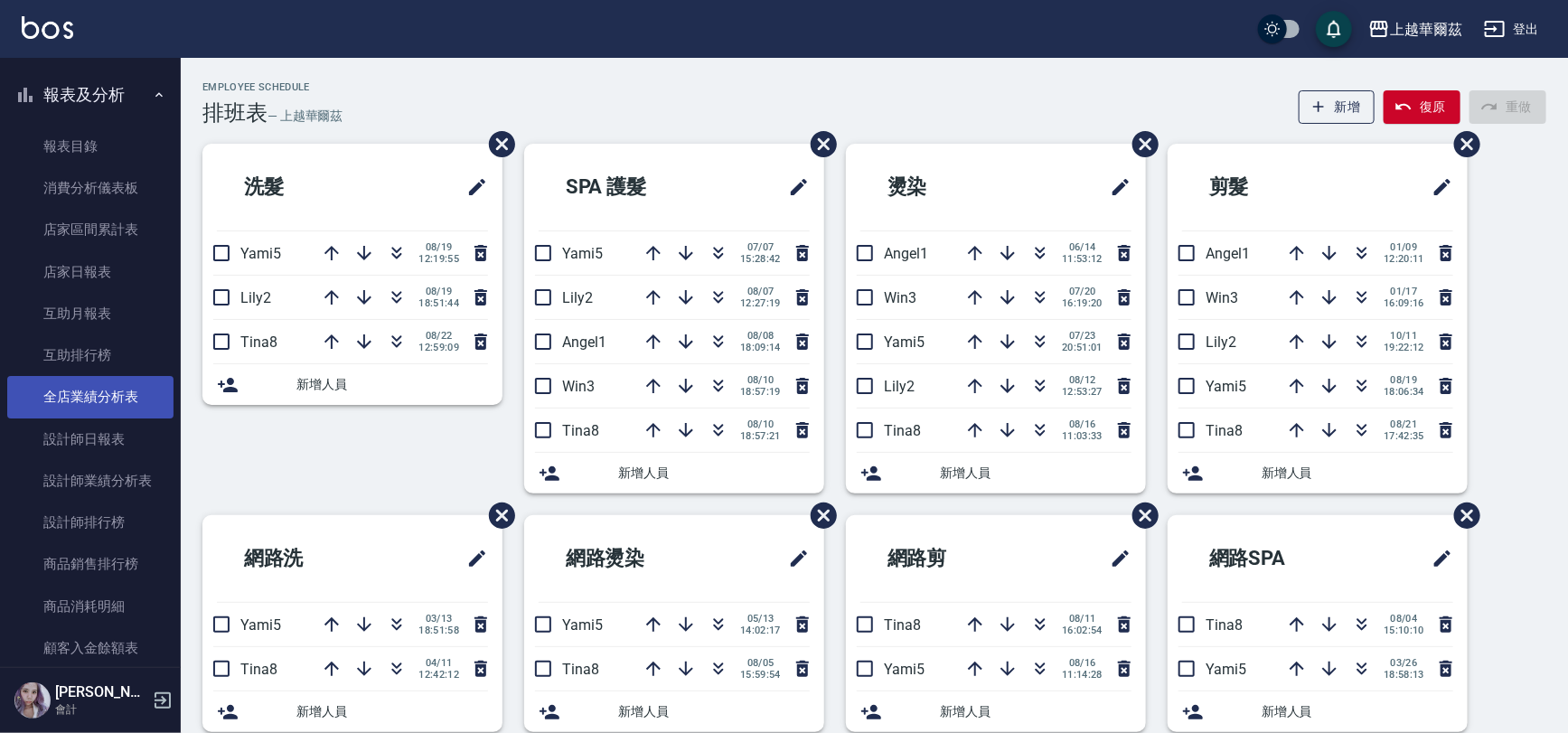
scroll to position [487, 0]
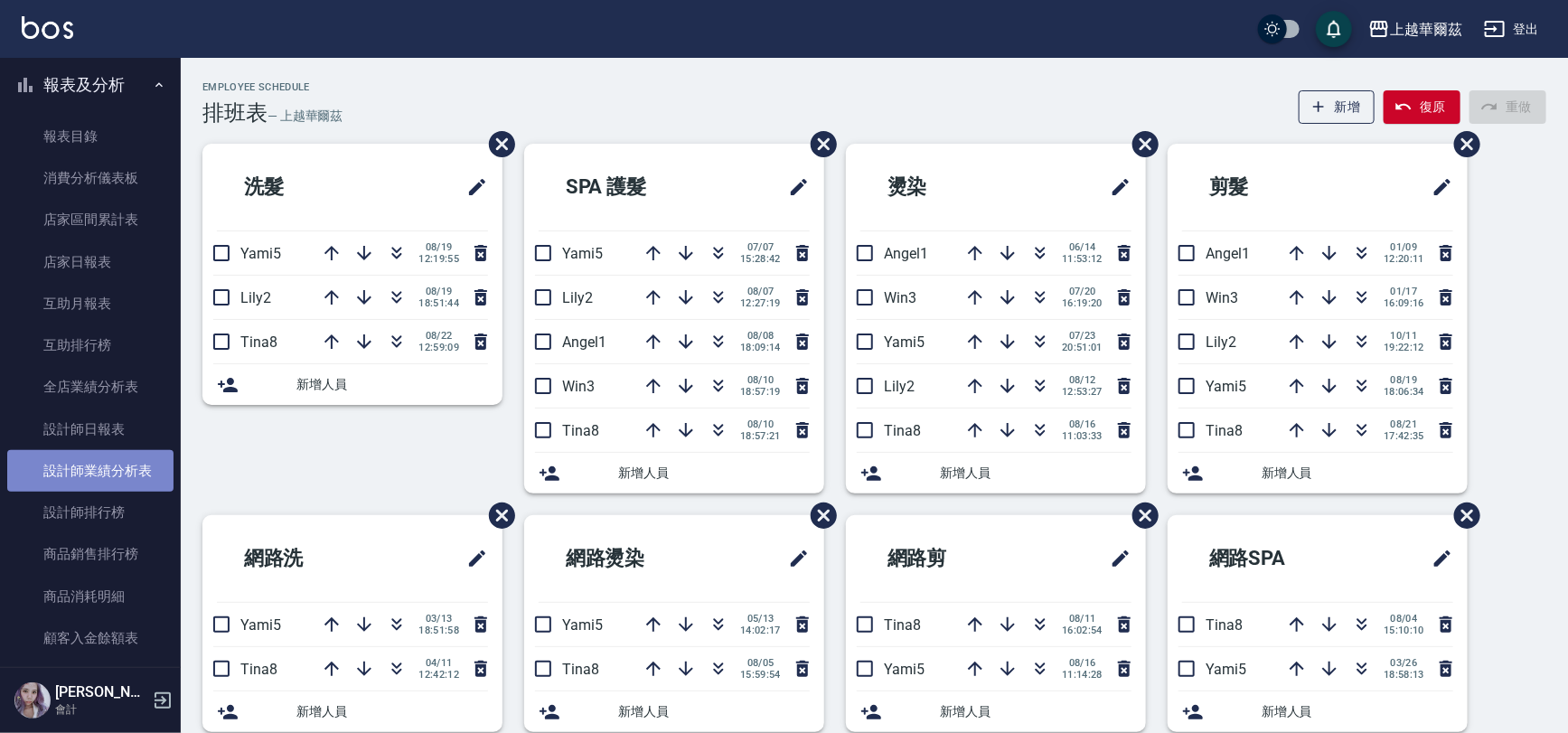
click at [107, 470] on link "設計師業績分析表" at bounding box center [90, 471] width 166 height 42
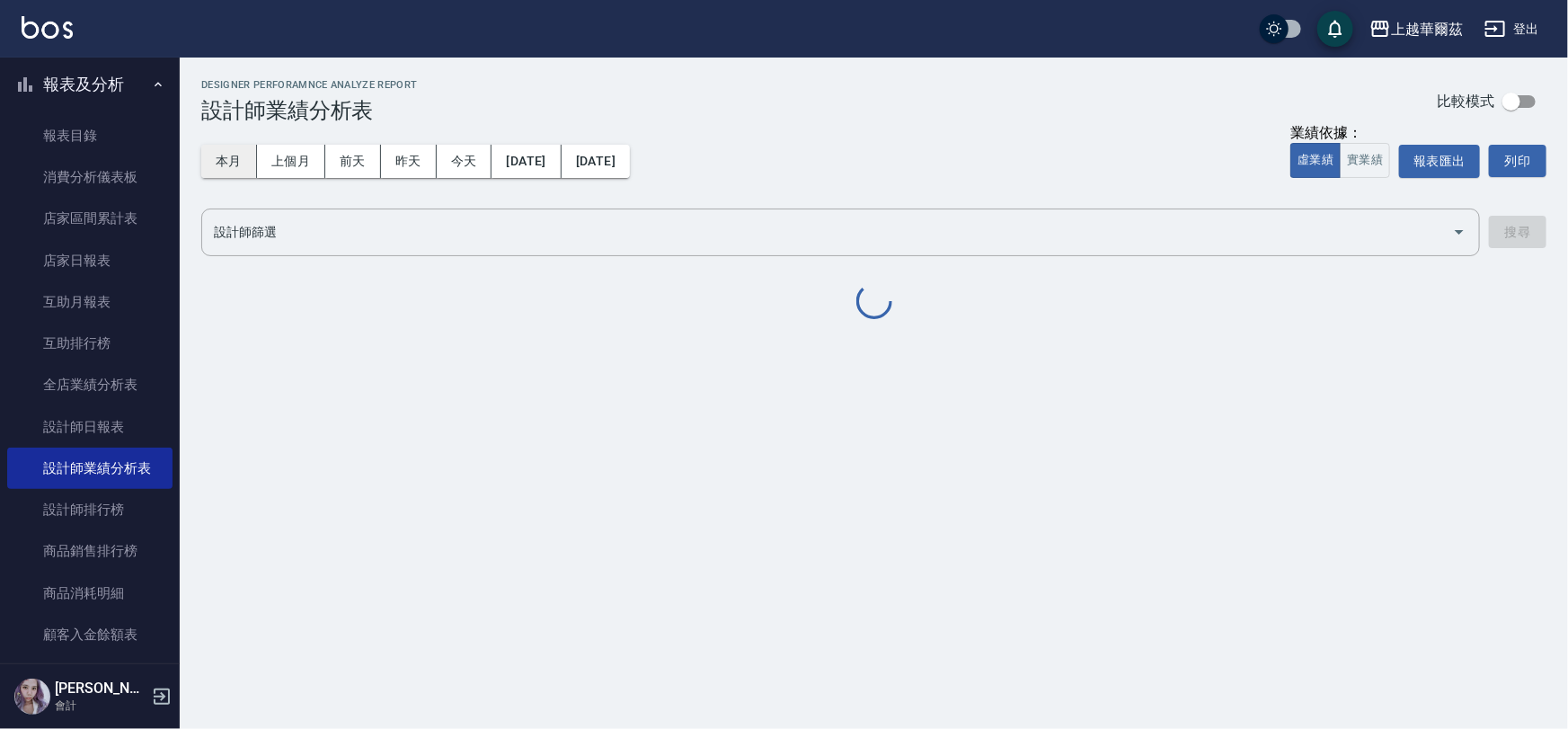
click at [236, 161] on button "本月" at bounding box center [229, 161] width 56 height 34
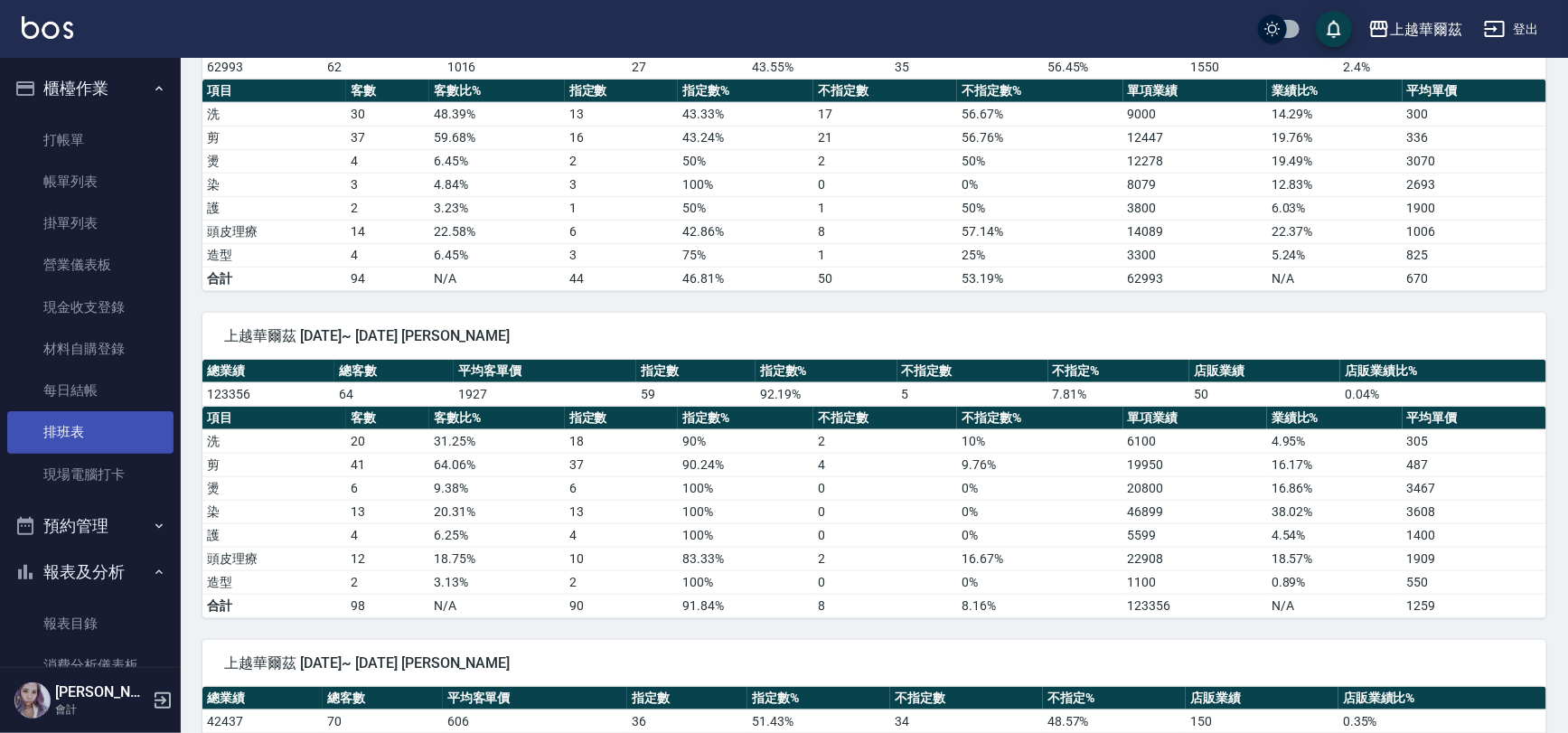
click at [77, 428] on link "排班表" at bounding box center [90, 432] width 166 height 42
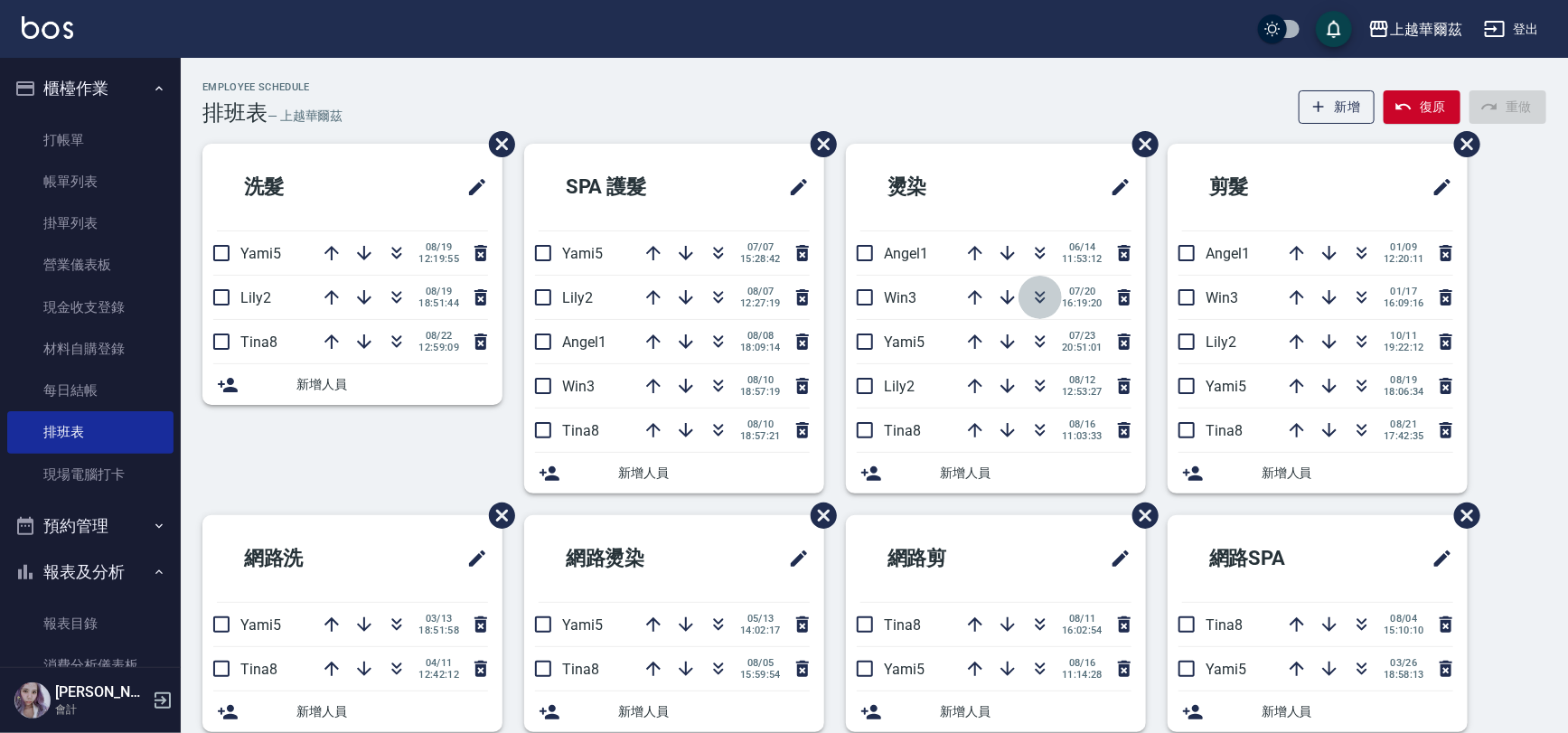
click at [1040, 306] on icon "button" at bounding box center [1040, 297] width 21 height 21
click at [397, 287] on icon "button" at bounding box center [397, 297] width 21 height 21
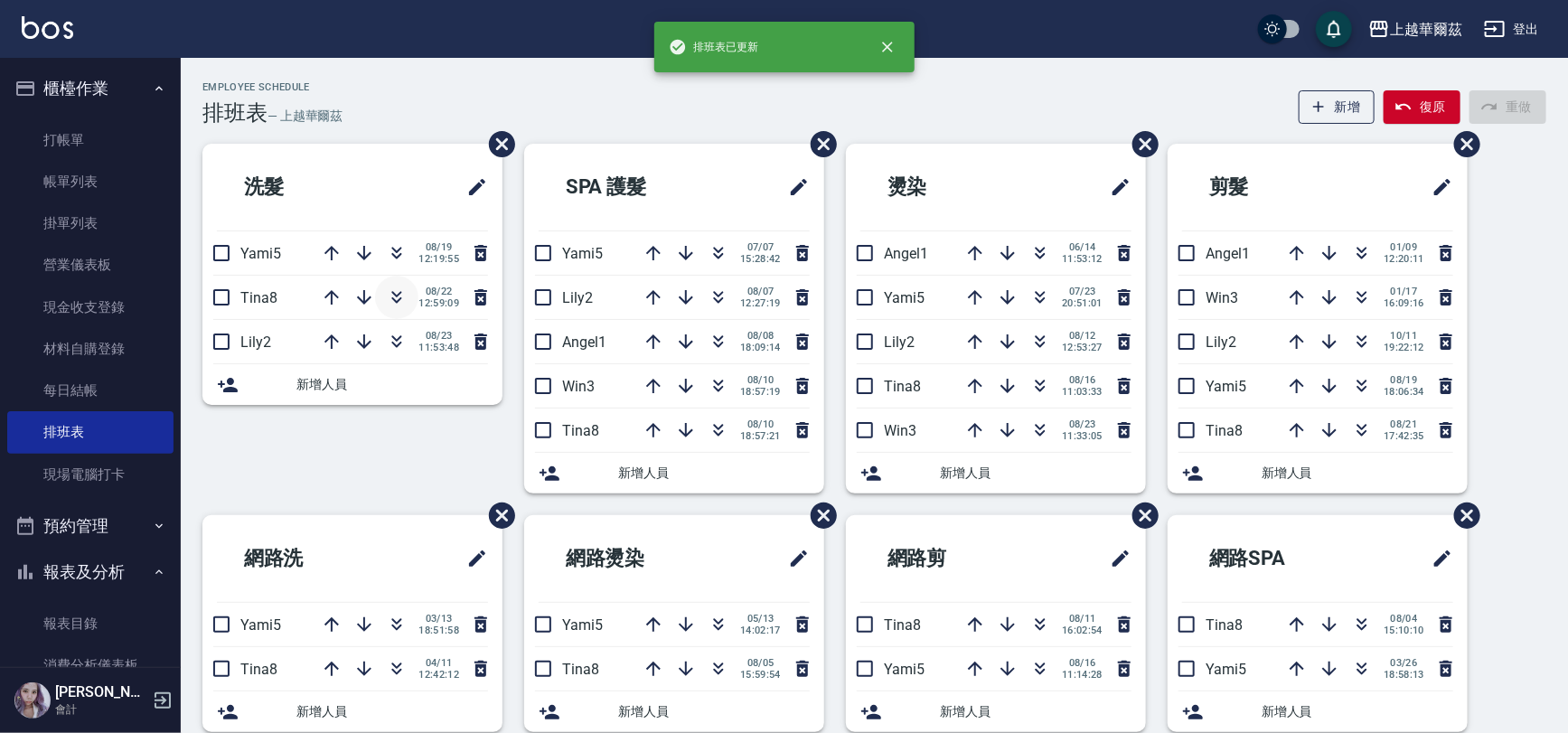
click at [397, 297] on icon "button" at bounding box center [397, 297] width 21 height 21
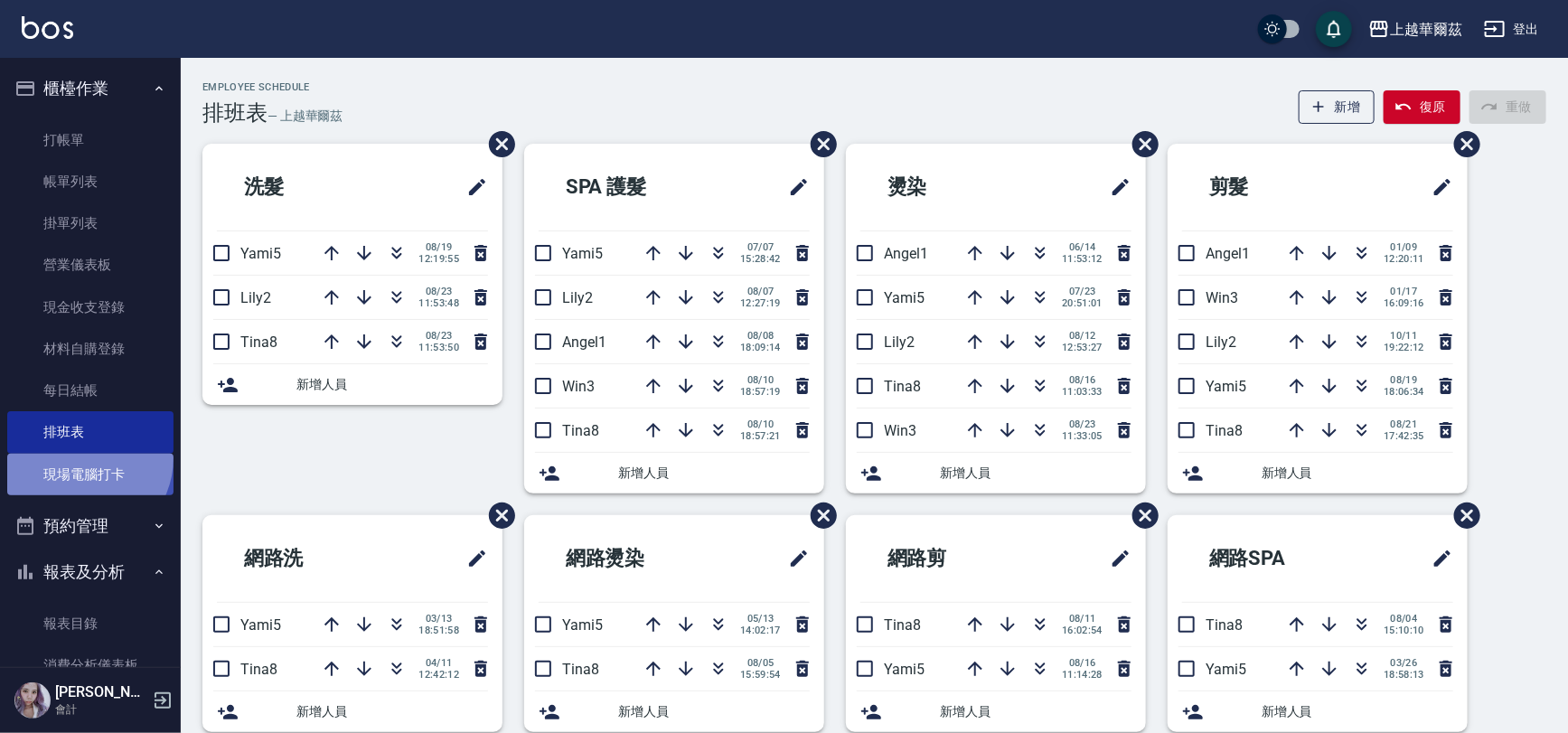
click at [81, 457] on link "現場電腦打卡" at bounding box center [90, 474] width 166 height 42
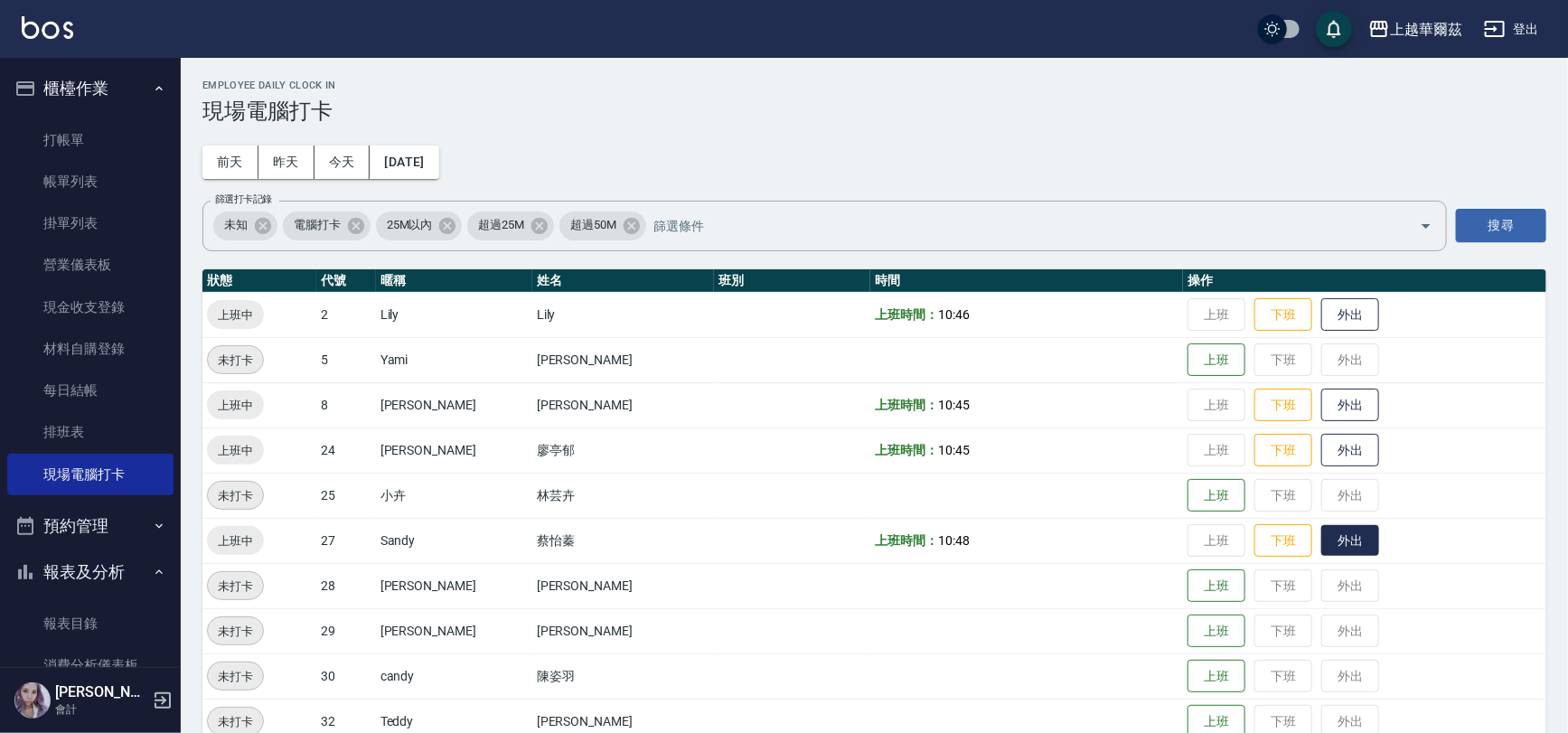
click at [1321, 543] on button "外出" at bounding box center [1350, 540] width 58 height 32
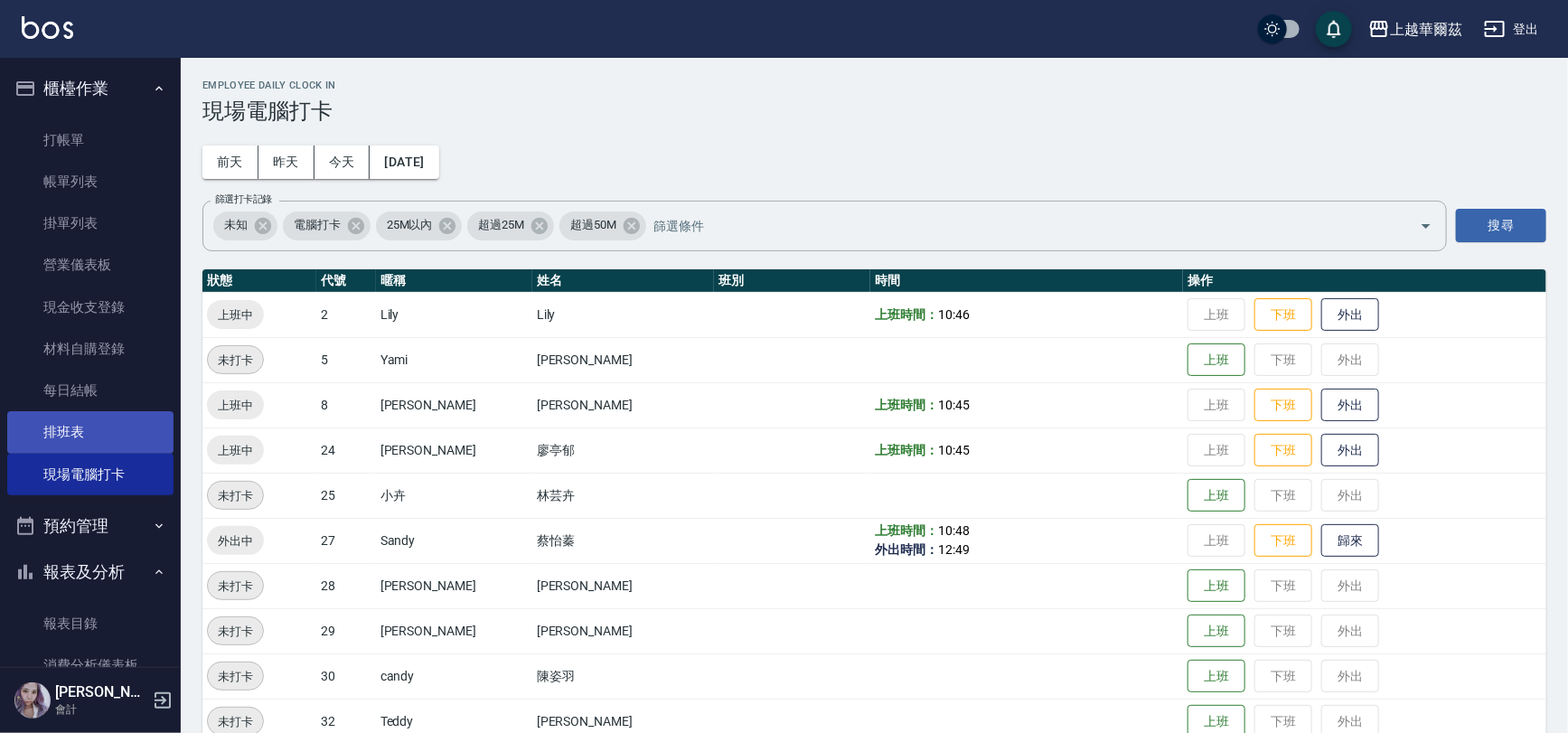
click at [71, 428] on link "排班表" at bounding box center [90, 432] width 166 height 42
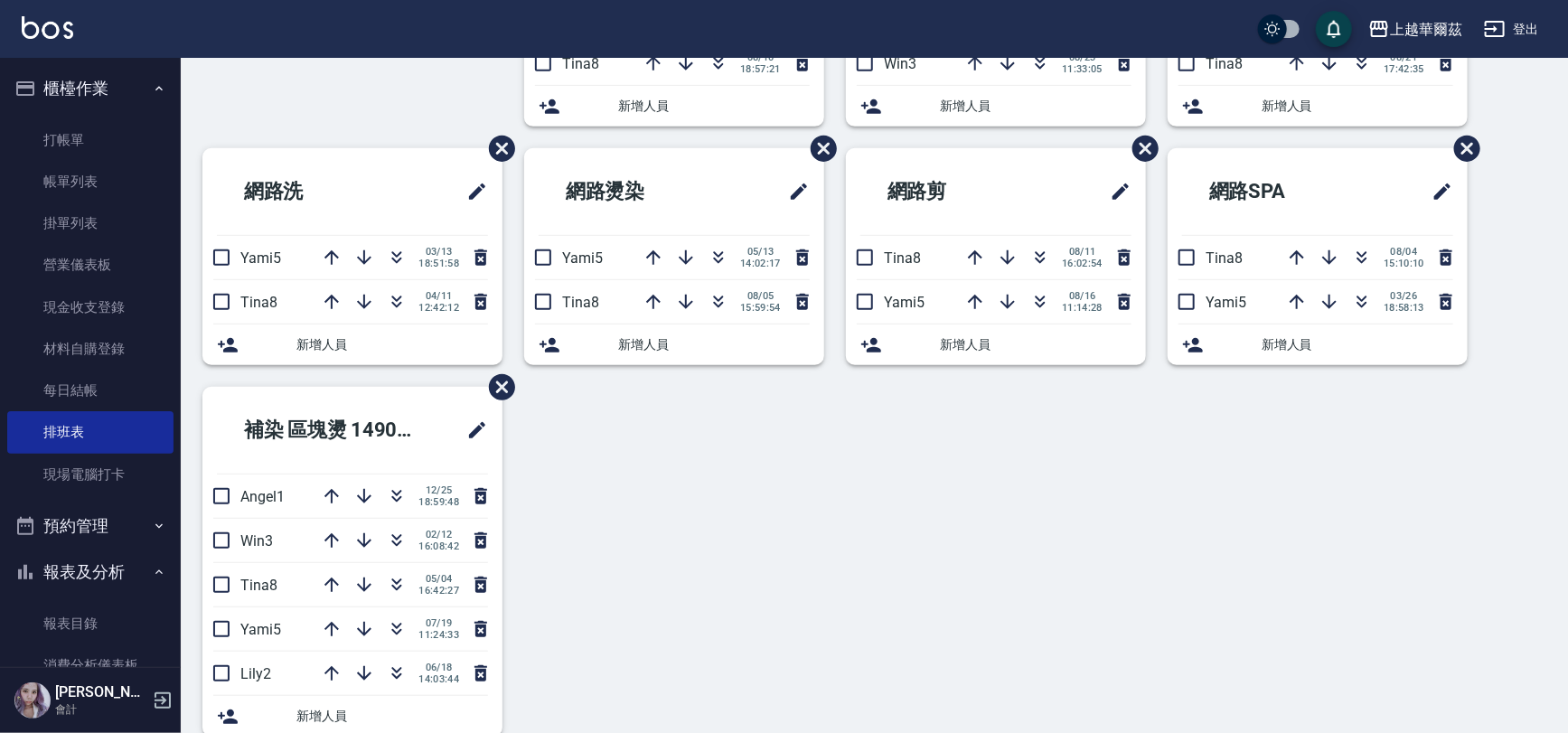
scroll to position [398, 0]
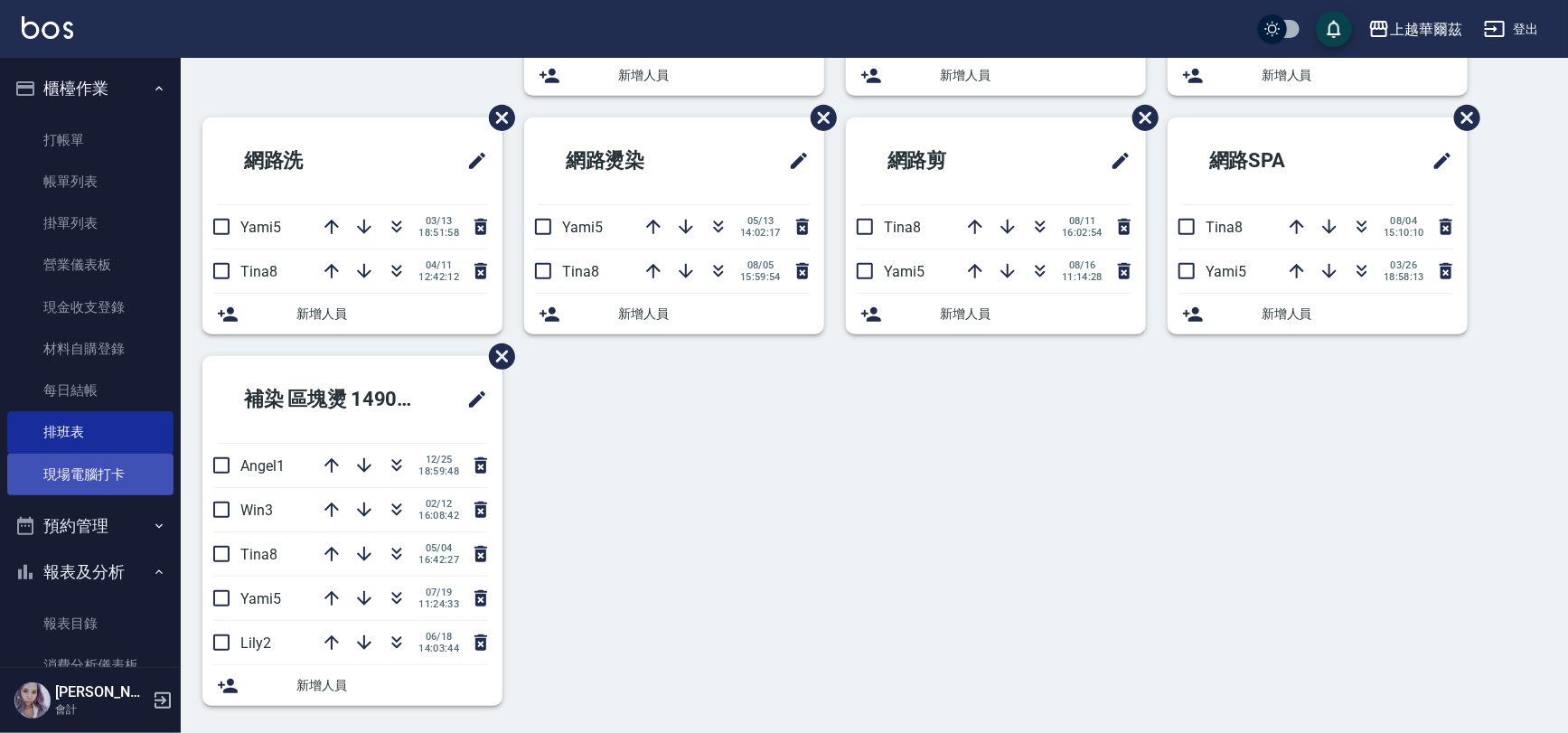
click at [64, 483] on link "現場電腦打卡" at bounding box center [90, 474] width 166 height 42
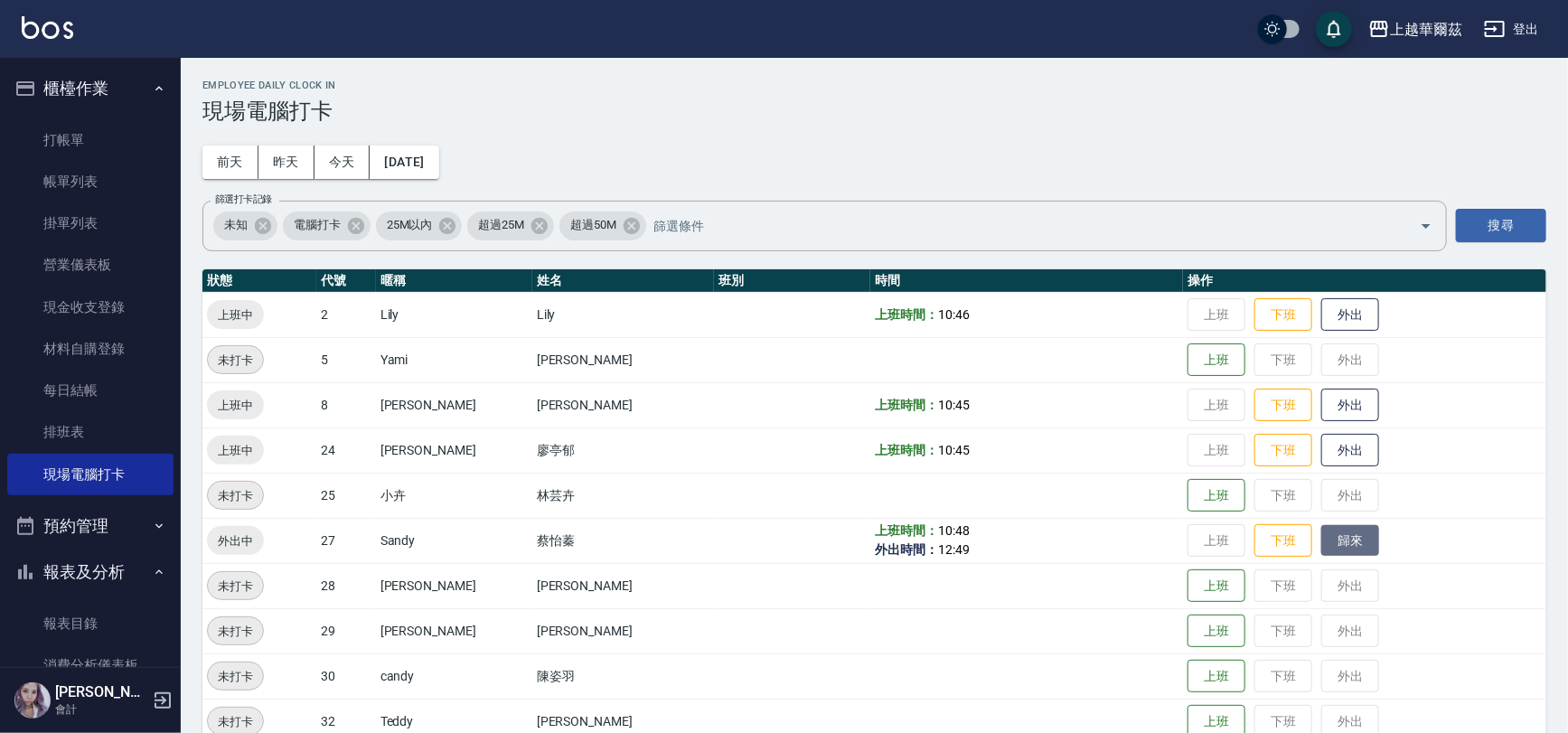
click at [1321, 537] on button "歸來" at bounding box center [1350, 540] width 58 height 32
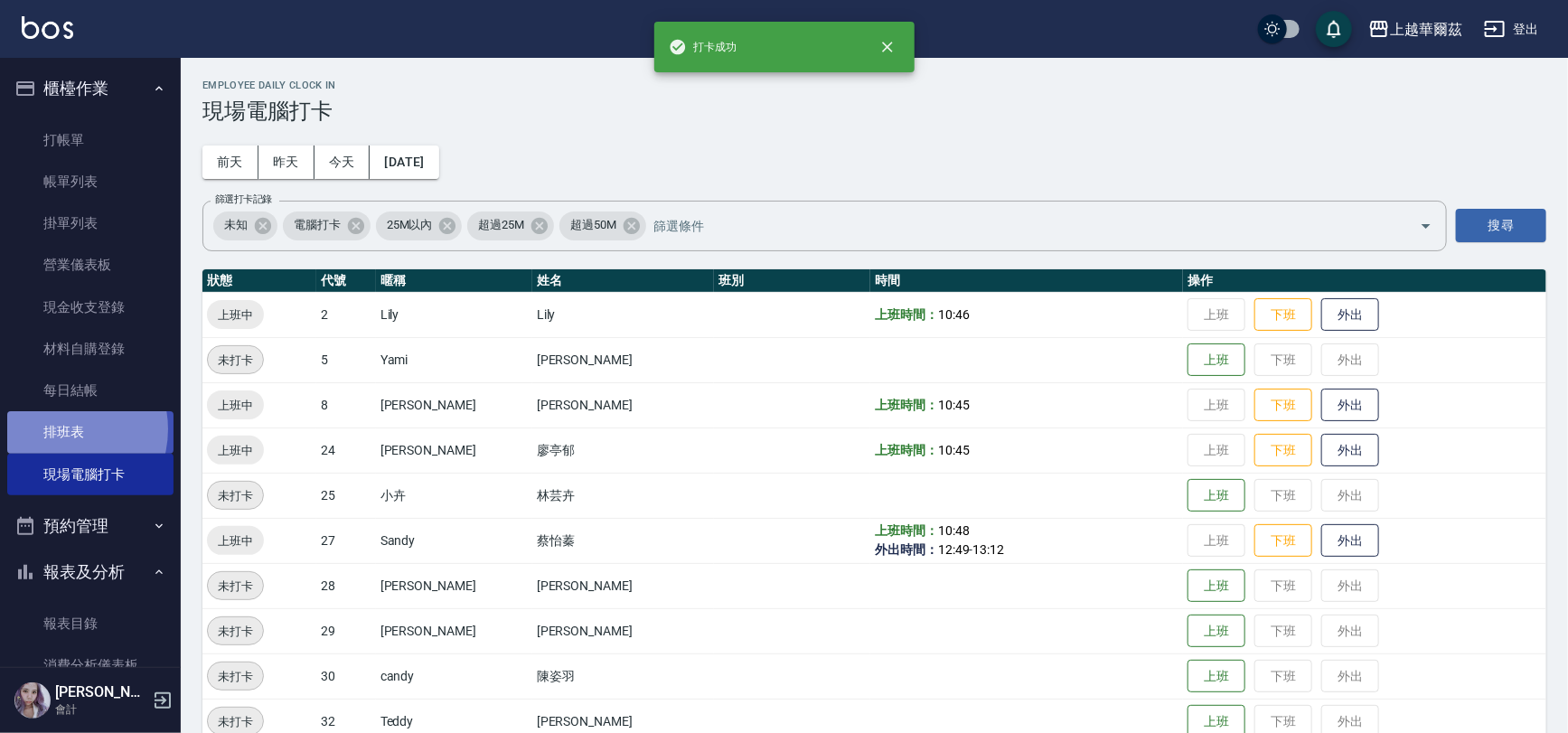
click at [57, 429] on link "排班表" at bounding box center [90, 432] width 166 height 42
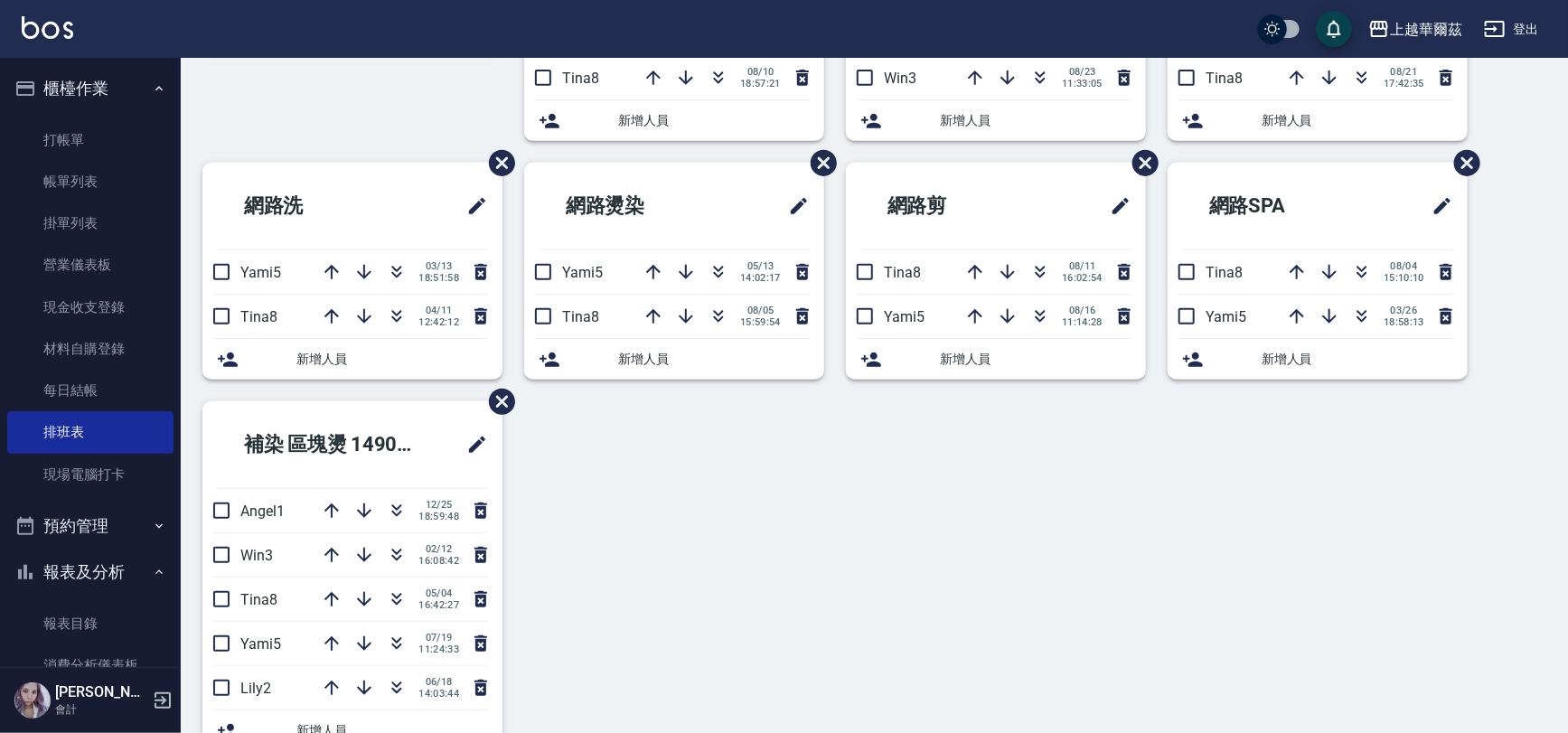
scroll to position [398, 0]
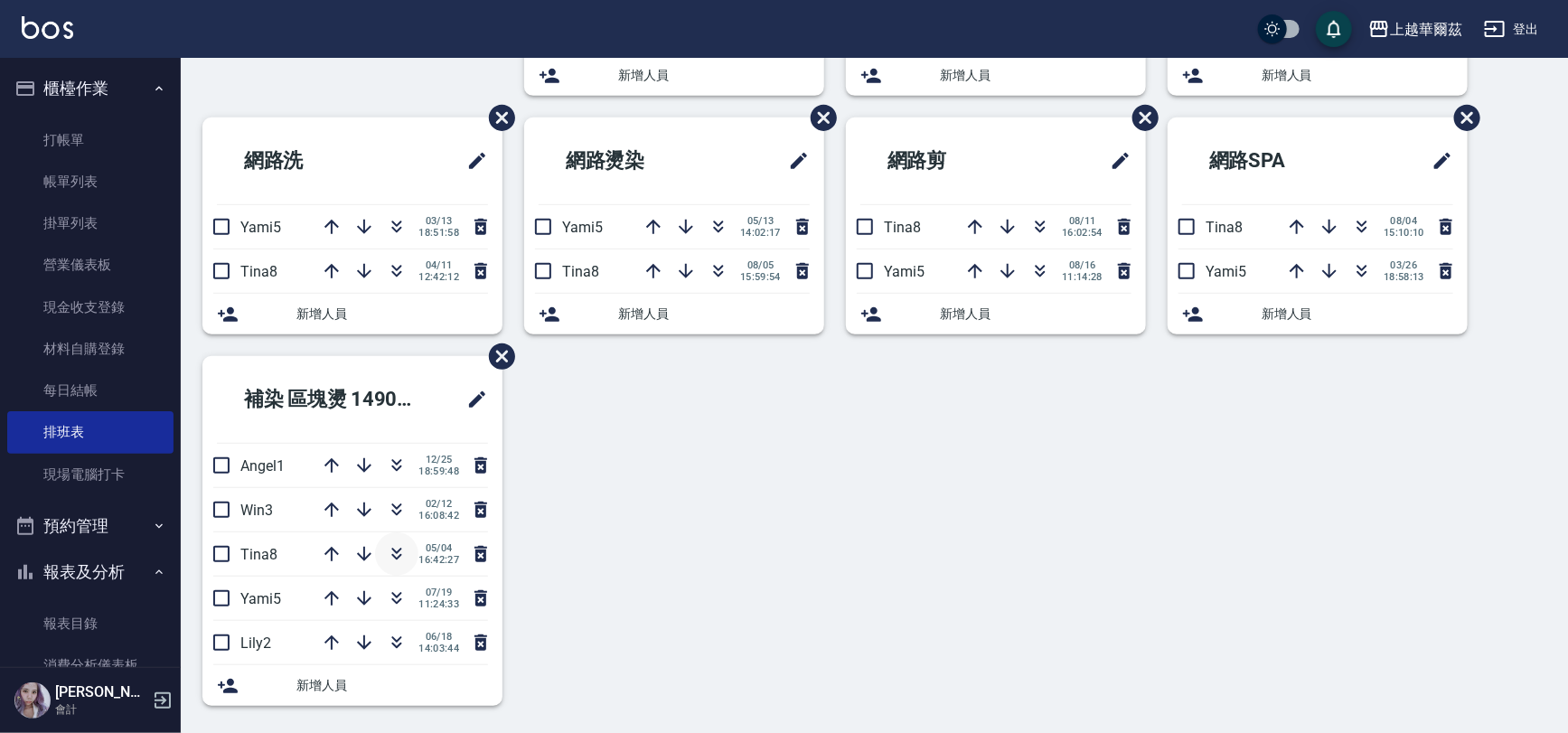
click at [390, 556] on icon "button" at bounding box center [397, 554] width 21 height 21
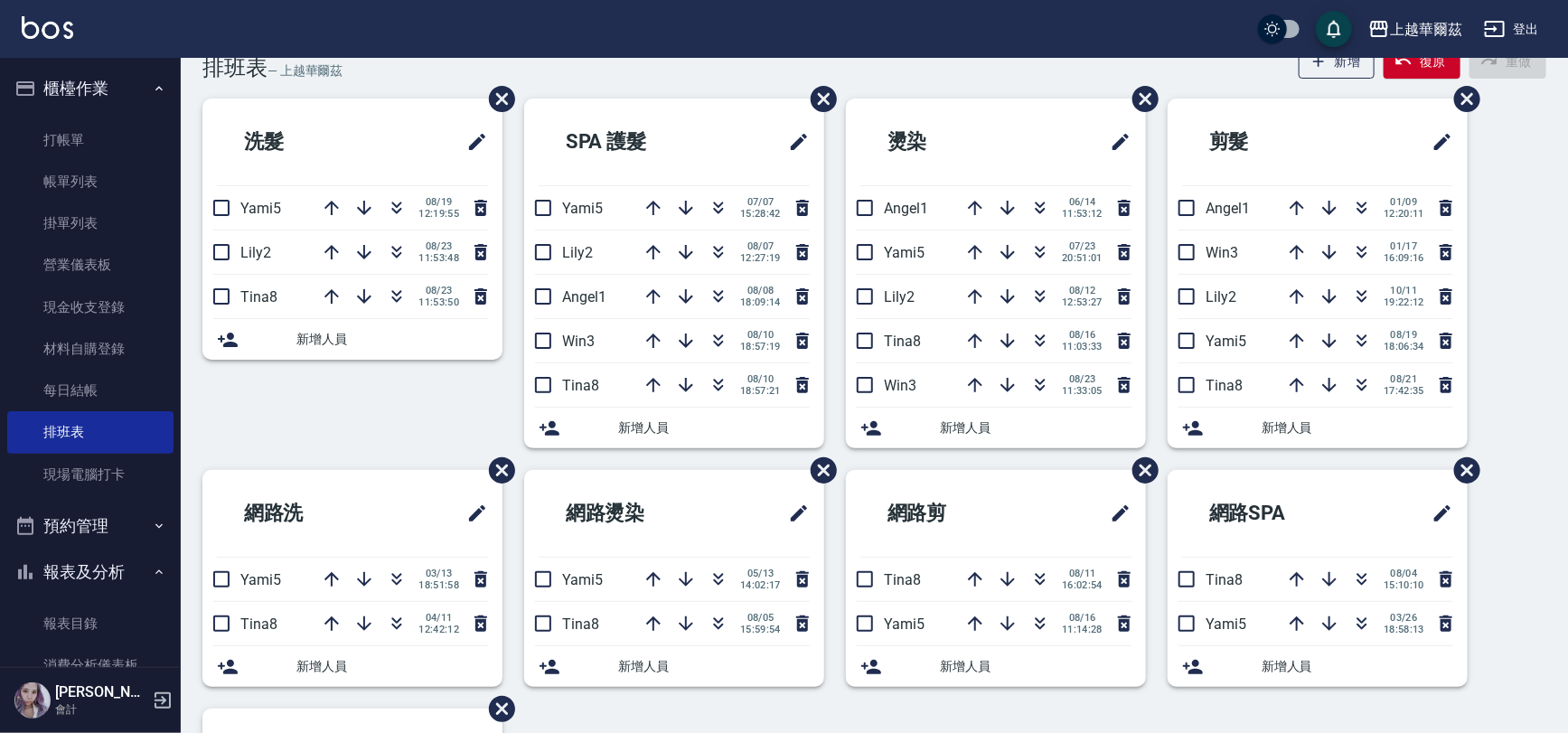
scroll to position [0, 0]
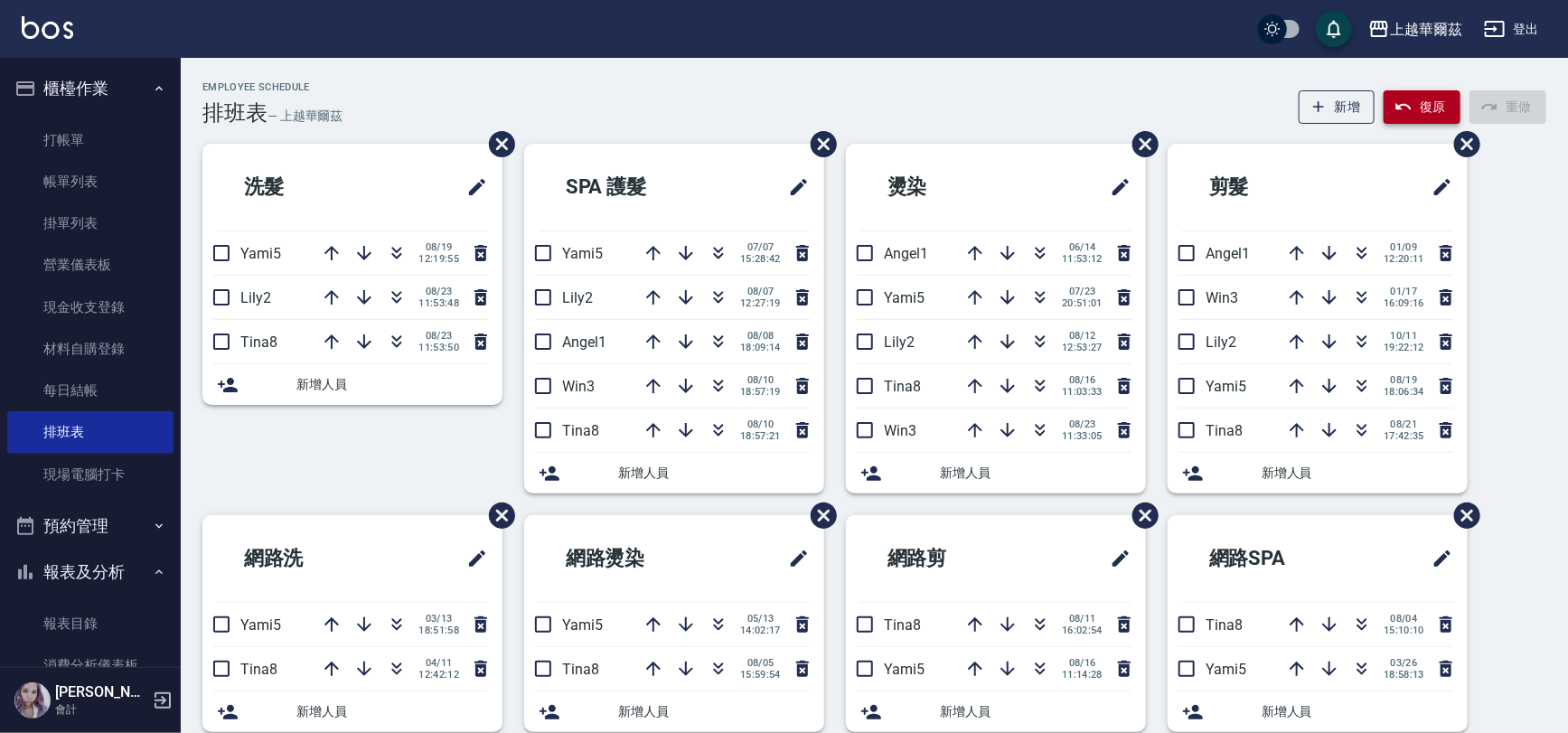
click at [1424, 107] on button "復原" at bounding box center [1421, 107] width 76 height 34
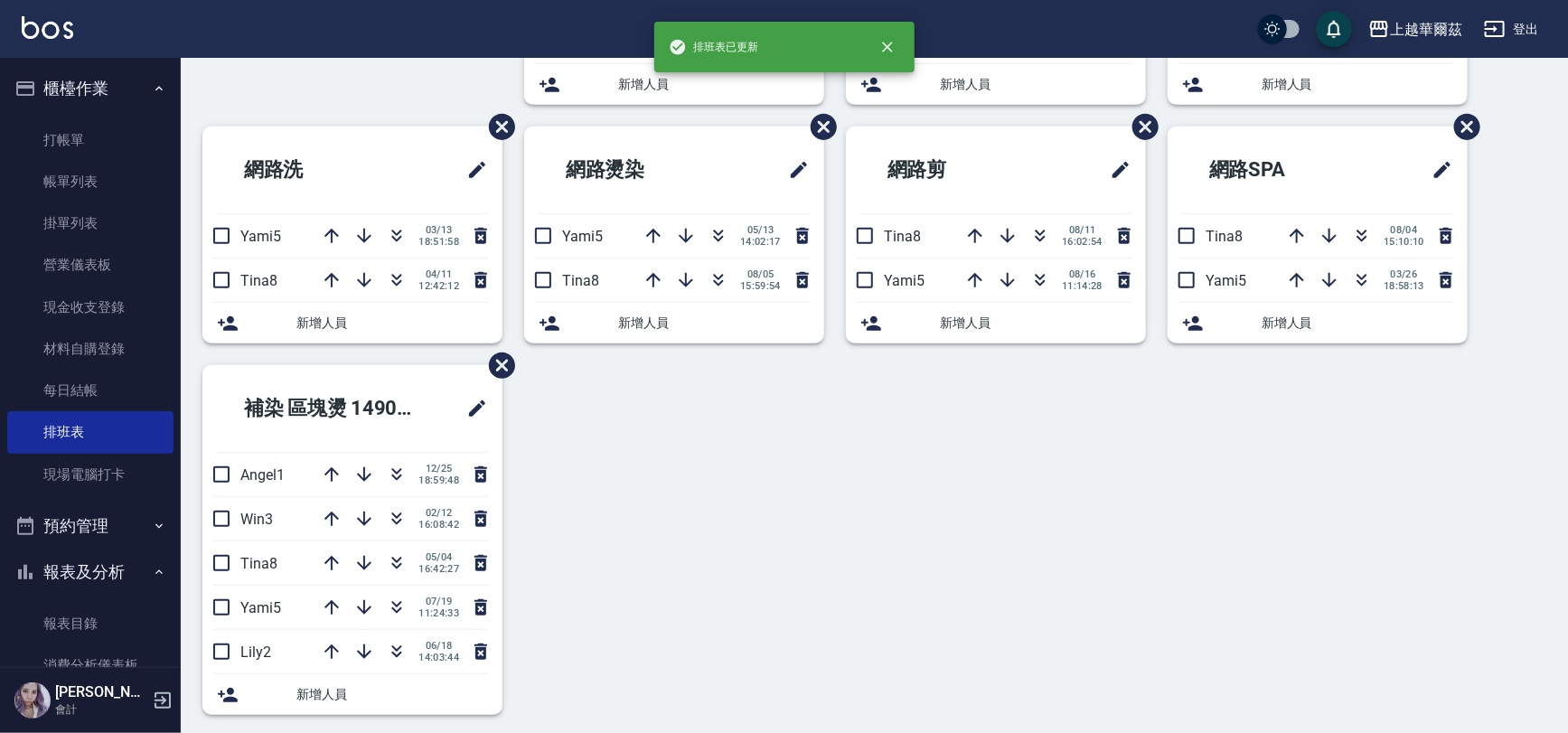
scroll to position [398, 0]
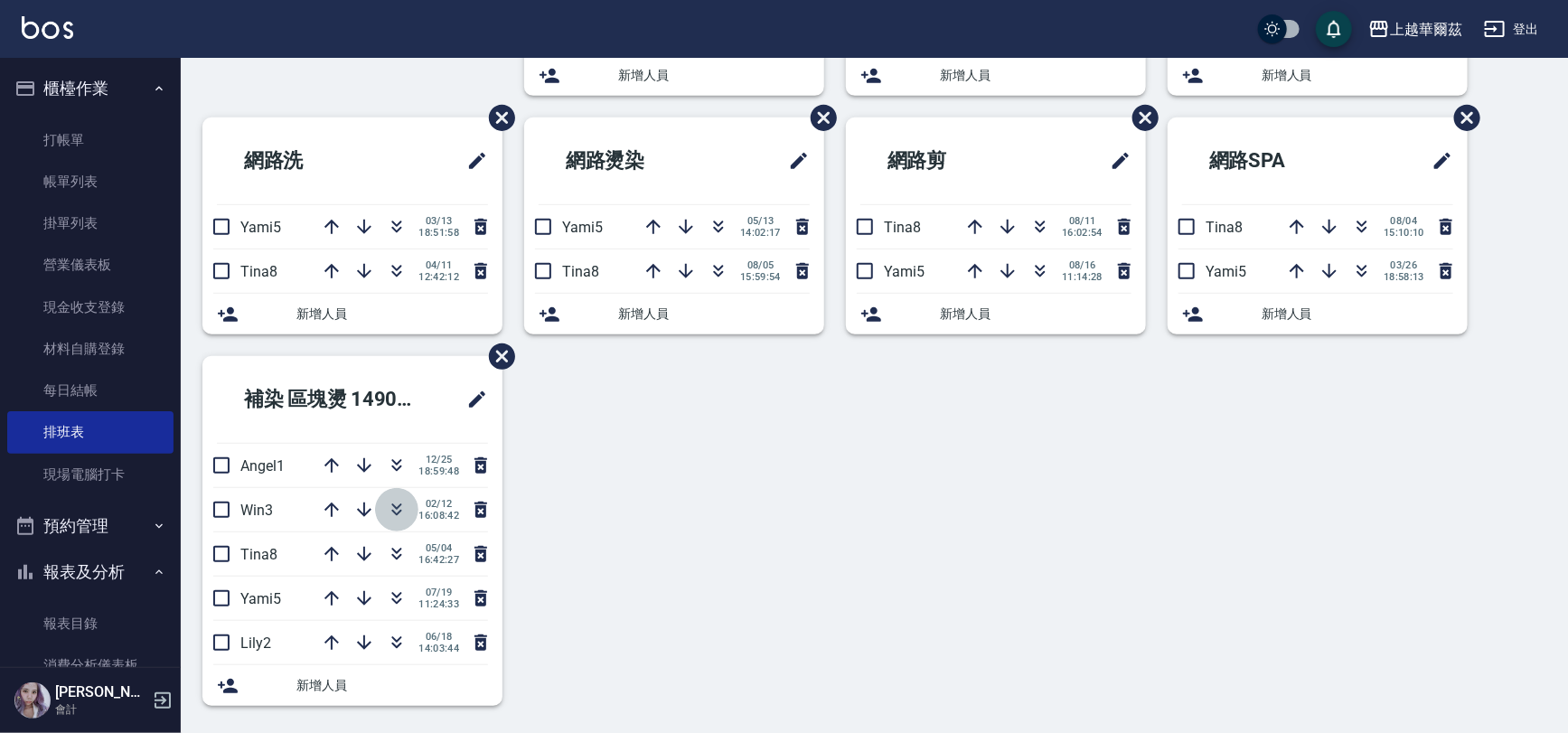
click at [398, 505] on icon "button" at bounding box center [397, 506] width 10 height 7
